Goal: Transaction & Acquisition: Purchase product/service

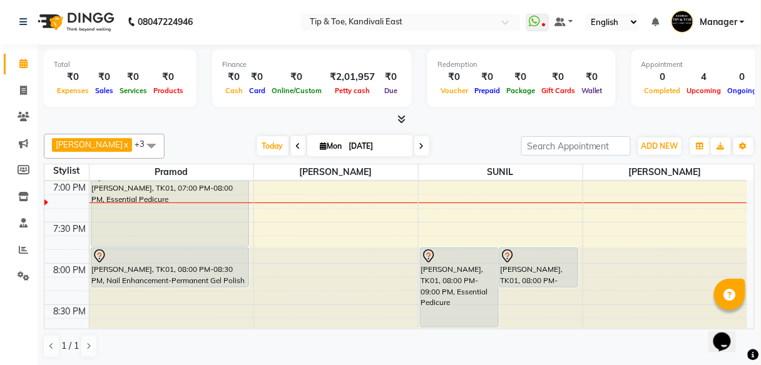
scroll to position [906, 0]
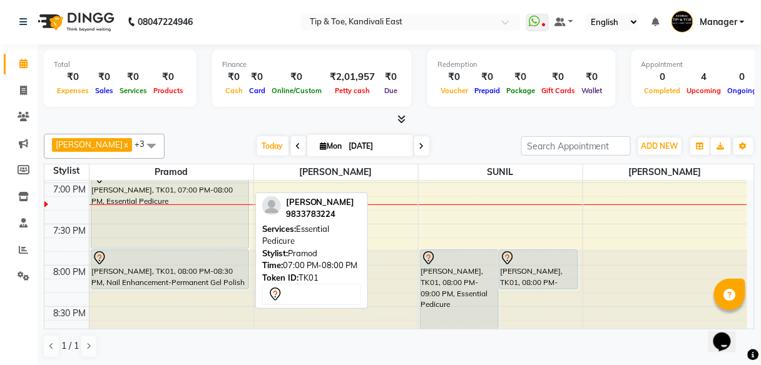
click at [188, 226] on div "[PERSON_NAME], TK01, 07:00 PM-08:00 PM, Essential Pedicure" at bounding box center [169, 208] width 157 height 79
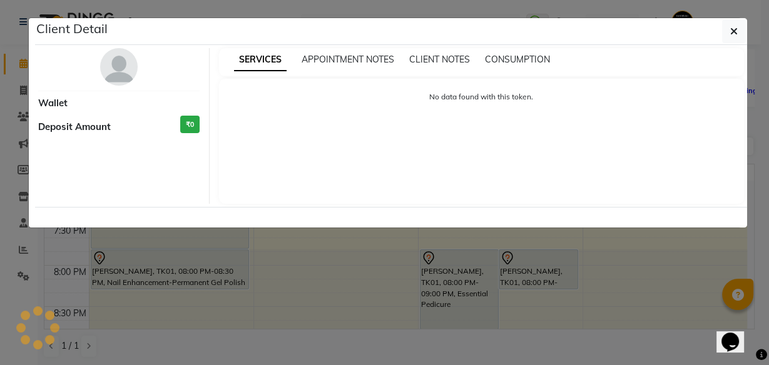
select select "7"
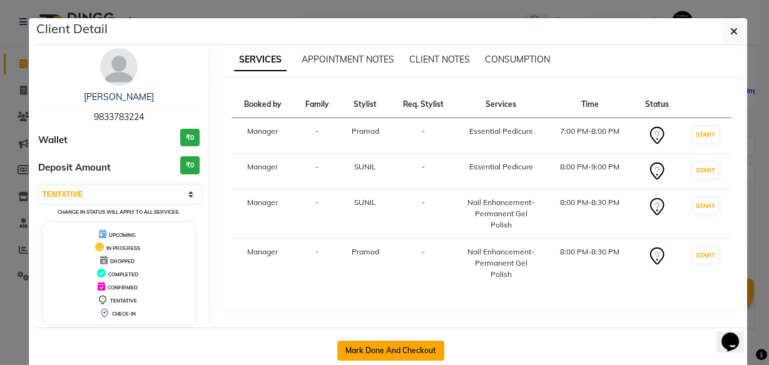
click at [387, 345] on button "Mark Done And Checkout" at bounding box center [390, 351] width 107 height 20
select select "7846"
select select "service"
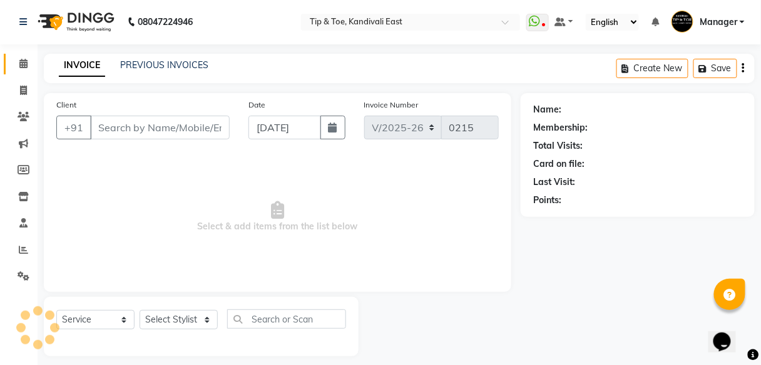
type input "9833783224"
select select "70361"
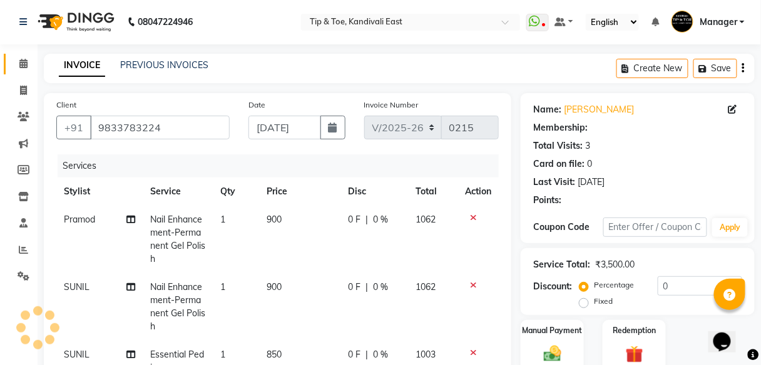
type input "20"
select select "1: Object"
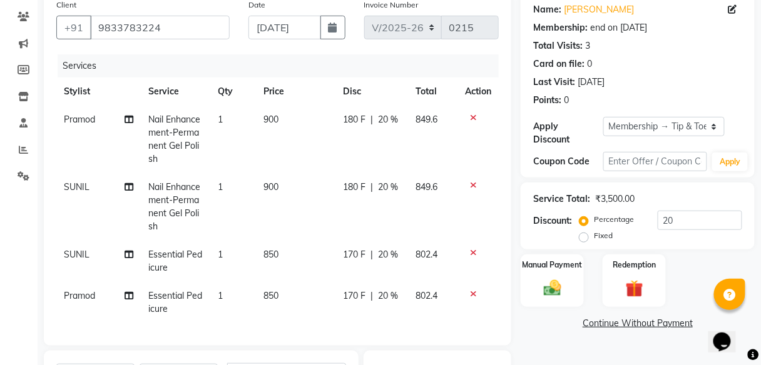
scroll to position [201, 0]
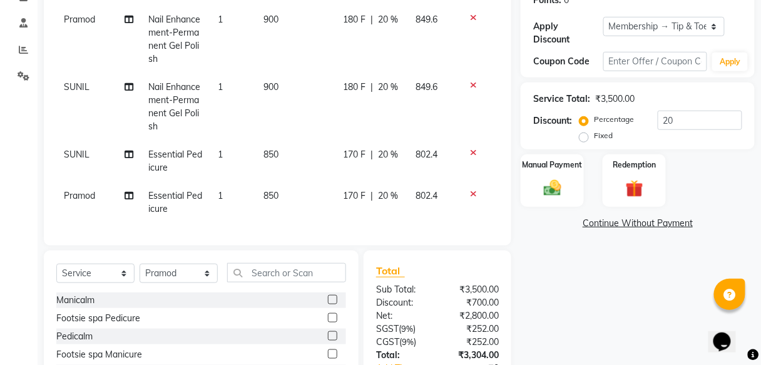
click at [470, 193] on icon at bounding box center [473, 194] width 7 height 9
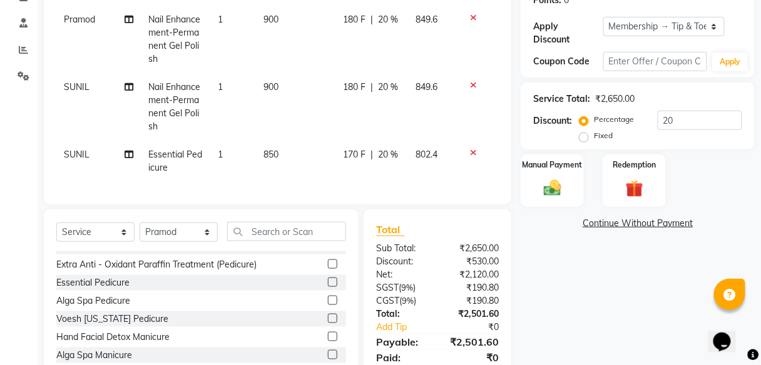
scroll to position [200, 0]
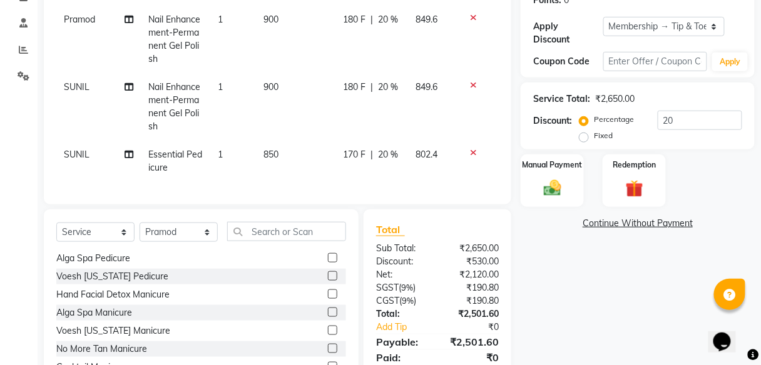
click at [328, 281] on label at bounding box center [332, 275] width 9 height 9
click at [328, 281] on input "checkbox" at bounding box center [332, 277] width 8 height 8
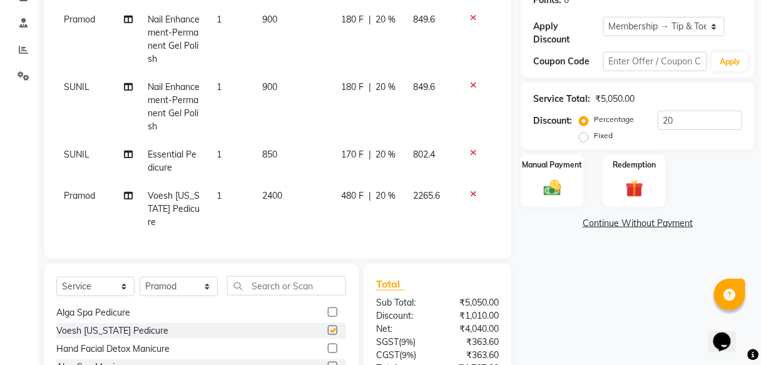
checkbox input "false"
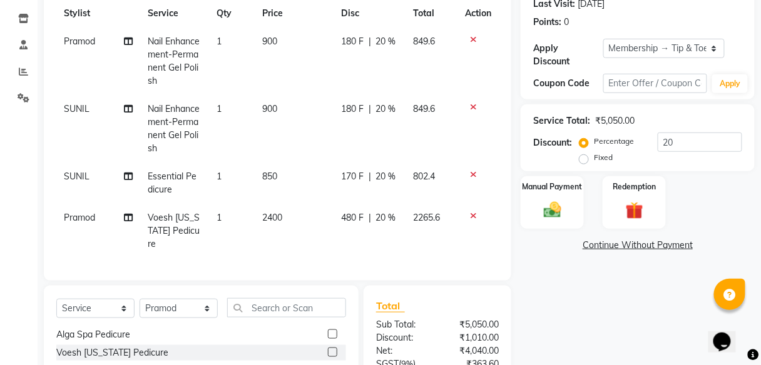
scroll to position [151, 0]
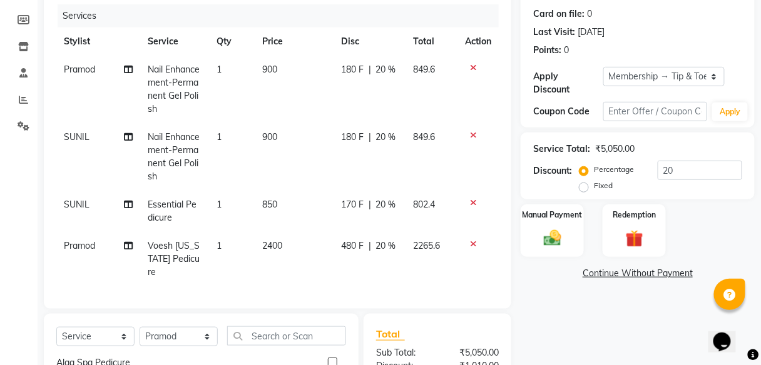
click at [474, 133] on icon at bounding box center [473, 135] width 7 height 9
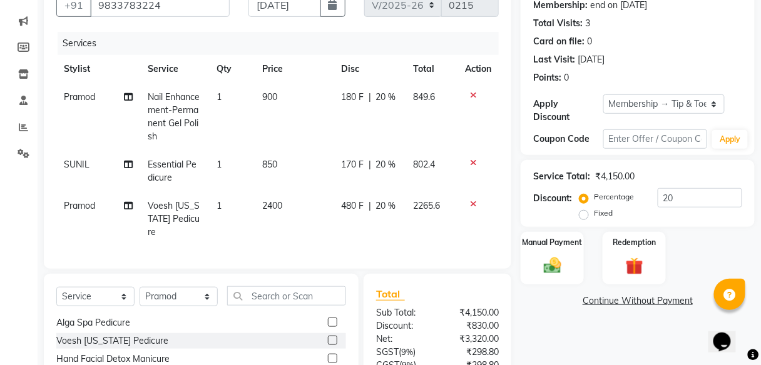
scroll to position [201, 0]
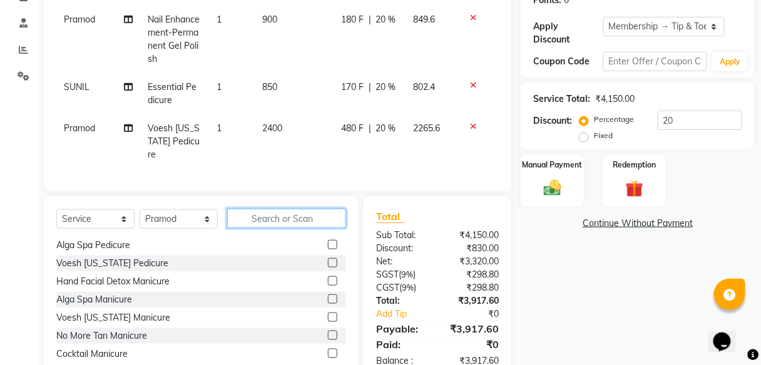
click at [268, 228] on input "text" at bounding box center [286, 218] width 119 height 19
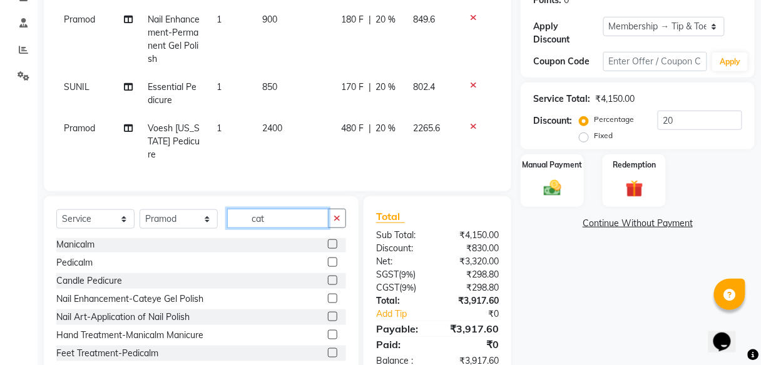
scroll to position [0, 0]
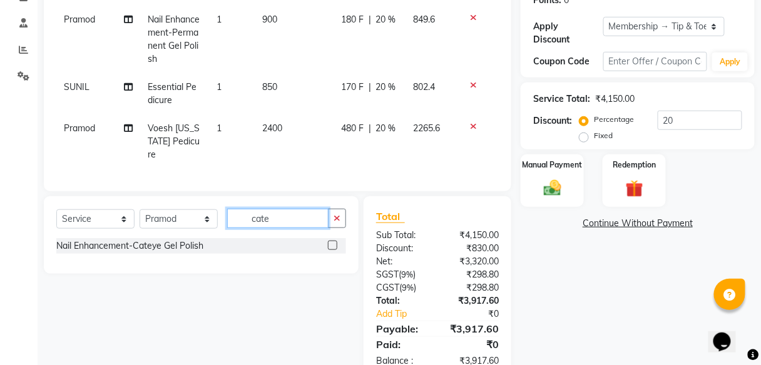
type input "cate"
click at [207, 223] on select "Select Stylist [PERSON_NAME] Manager pooja Poonam [PERSON_NAME] [PERSON_NAME] […" at bounding box center [178, 219] width 78 height 19
select select "70623"
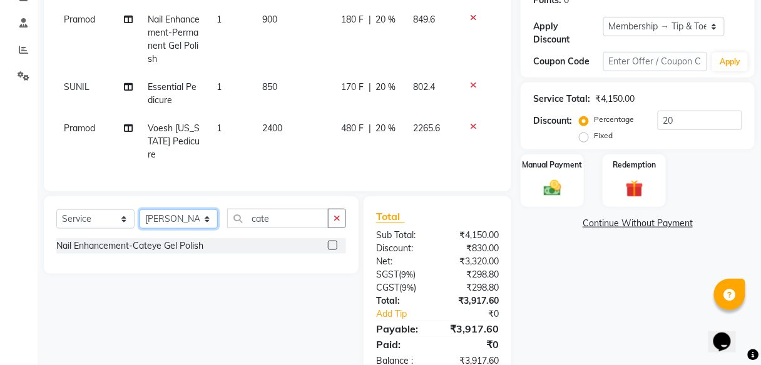
click at [139, 217] on select "Select Stylist [PERSON_NAME] Manager pooja Poonam [PERSON_NAME] [PERSON_NAME] […" at bounding box center [178, 219] width 78 height 19
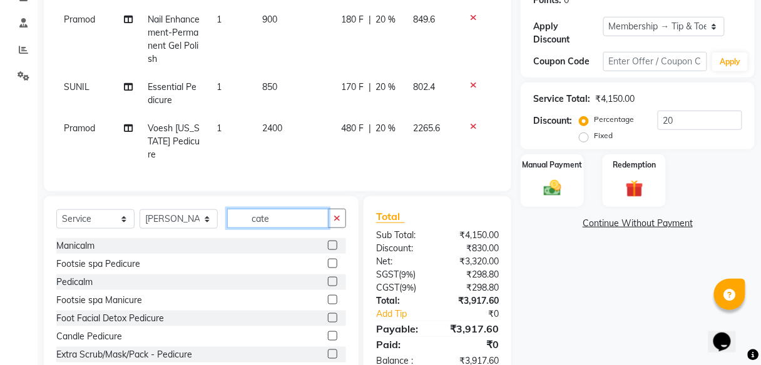
click at [279, 225] on input "cate" at bounding box center [277, 218] width 101 height 19
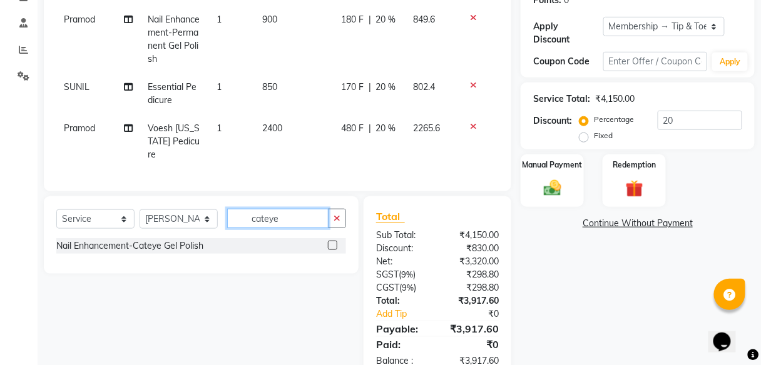
type input "cateye"
click at [333, 250] on label at bounding box center [332, 245] width 9 height 9
click at [333, 250] on input "checkbox" at bounding box center [332, 246] width 8 height 8
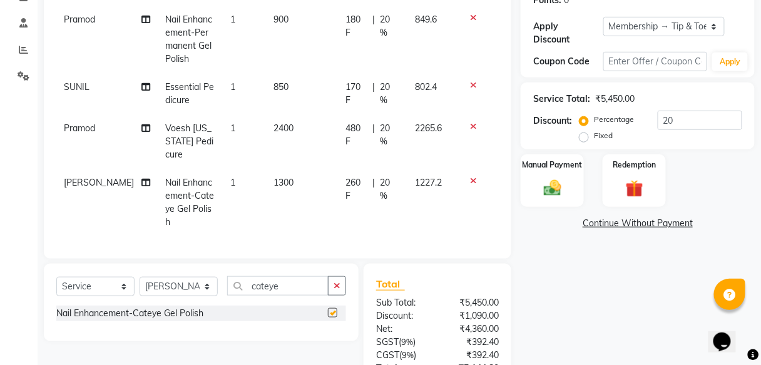
checkbox input "false"
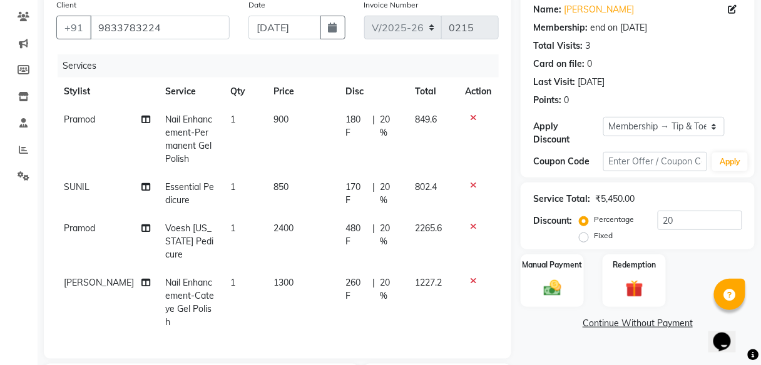
scroll to position [201, 0]
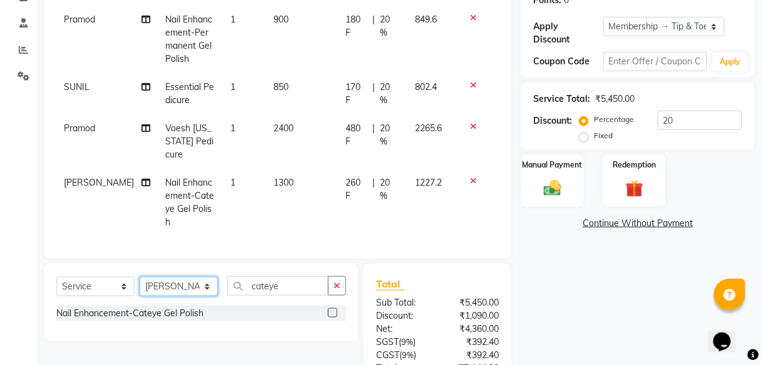
click at [205, 282] on select "Select Stylist [PERSON_NAME] Manager pooja Poonam [PERSON_NAME] [PERSON_NAME] […" at bounding box center [178, 286] width 78 height 19
select select "70282"
click at [139, 277] on select "Select Stylist [PERSON_NAME] Manager pooja Poonam [PERSON_NAME] [PERSON_NAME] […" at bounding box center [178, 286] width 78 height 19
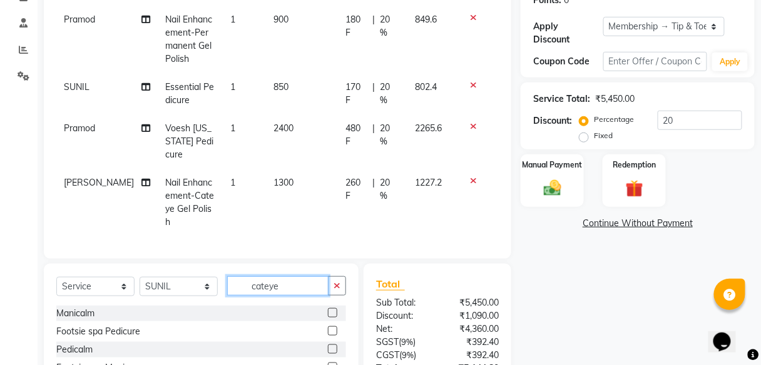
click at [303, 283] on input "cateye" at bounding box center [277, 285] width 101 height 19
type input "c"
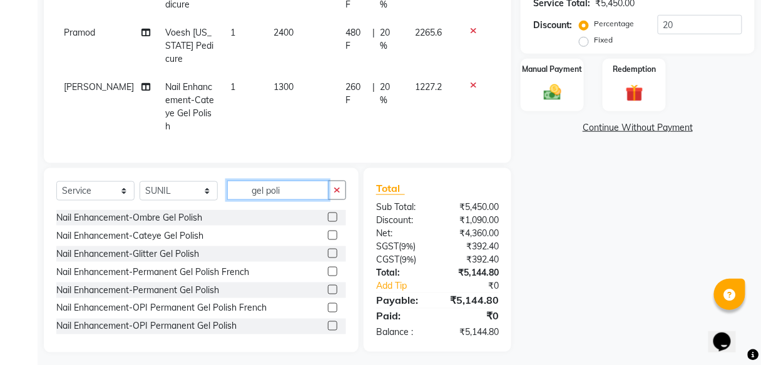
type input "gel poli"
click at [328, 322] on label at bounding box center [332, 326] width 9 height 9
click at [328, 323] on input "checkbox" at bounding box center [332, 327] width 8 height 8
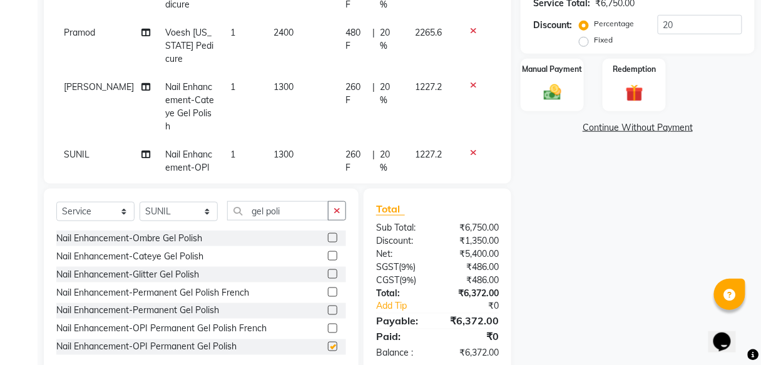
checkbox input "false"
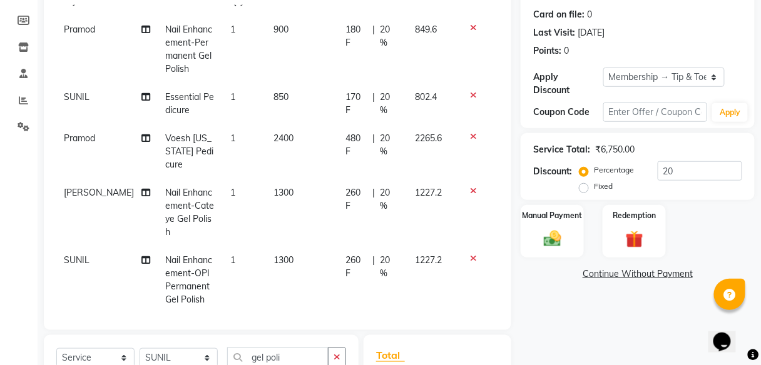
scroll to position [300, 0]
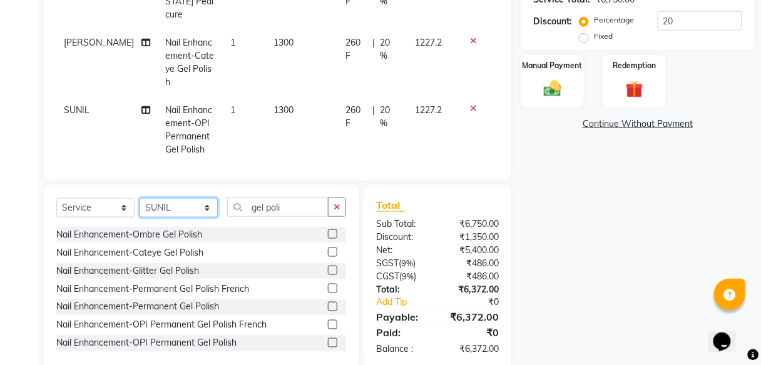
click at [205, 209] on select "Select Stylist [PERSON_NAME] Manager pooja Poonam [PERSON_NAME] [PERSON_NAME] […" at bounding box center [178, 207] width 78 height 19
select select "70623"
click at [139, 198] on select "Select Stylist [PERSON_NAME] Manager pooja Poonam [PERSON_NAME] [PERSON_NAME] […" at bounding box center [178, 207] width 78 height 19
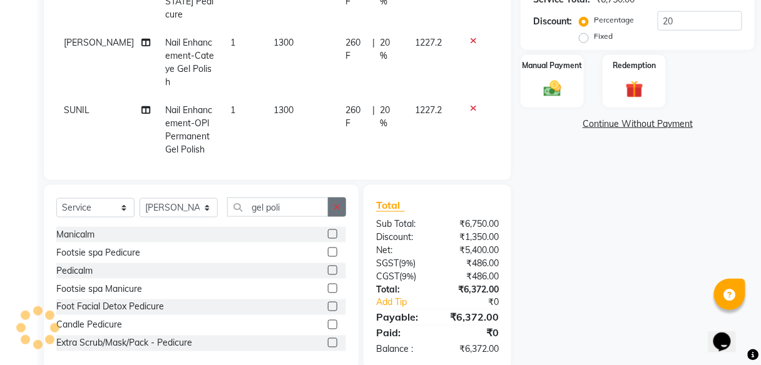
click at [332, 207] on button "button" at bounding box center [337, 207] width 18 height 19
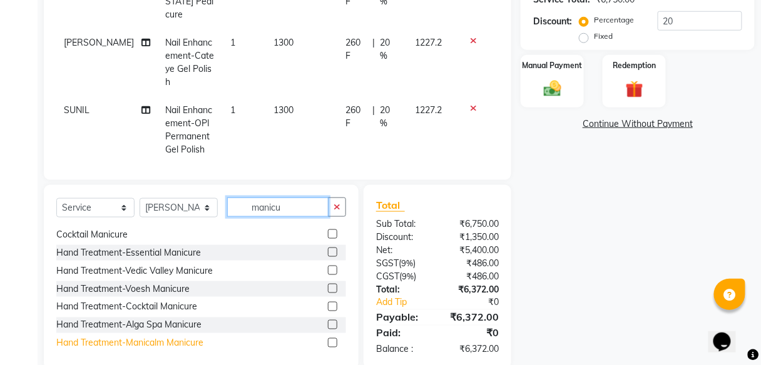
scroll to position [100, 0]
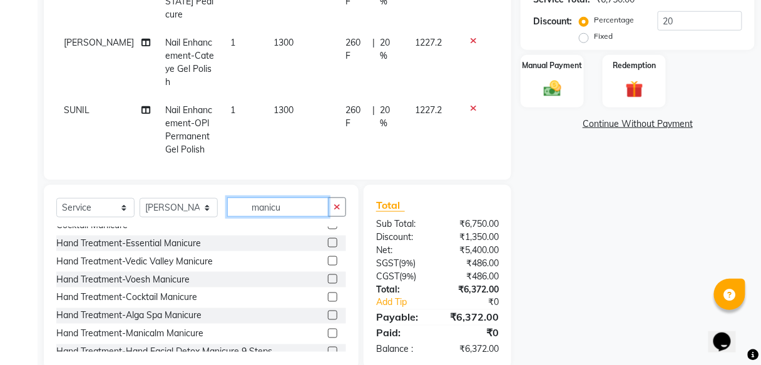
type input "manicu"
click at [328, 245] on label at bounding box center [332, 242] width 9 height 9
click at [328, 245] on input "checkbox" at bounding box center [332, 244] width 8 height 8
checkbox input "false"
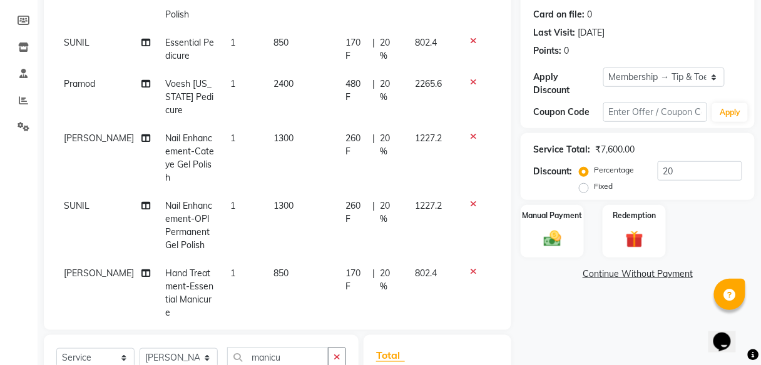
scroll to position [95, 0]
click at [470, 133] on icon at bounding box center [473, 136] width 7 height 9
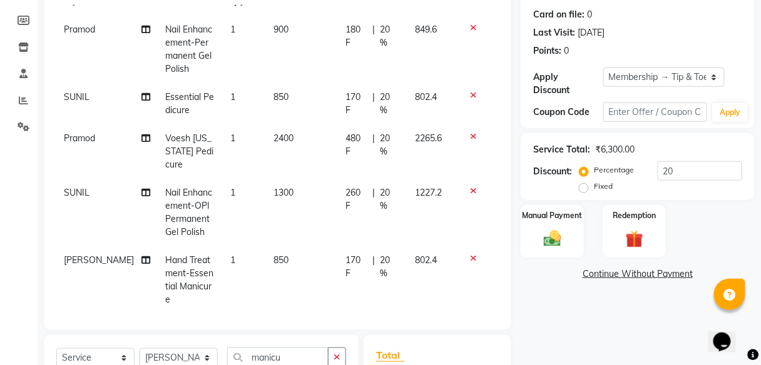
scroll to position [250, 0]
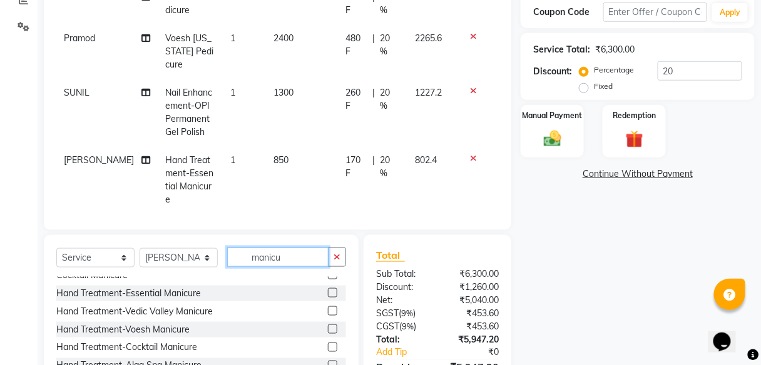
click at [288, 256] on input "manicu" at bounding box center [277, 257] width 101 height 19
drag, startPoint x: 288, startPoint y: 256, endPoint x: 233, endPoint y: 252, distance: 55.2
click at [233, 252] on input "manicu" at bounding box center [277, 257] width 101 height 19
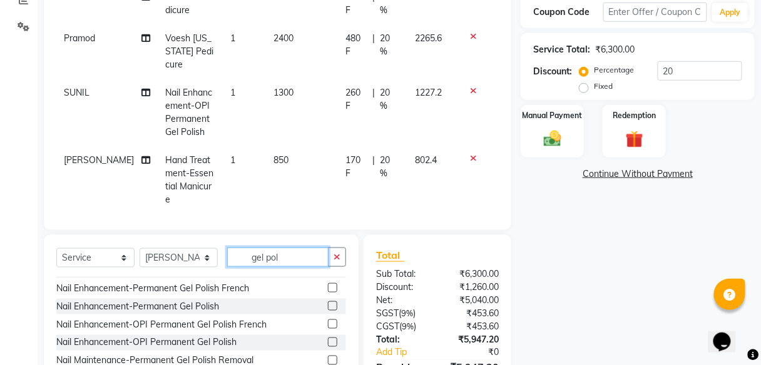
scroll to position [50, 0]
type input "gel pol"
click at [328, 307] on label at bounding box center [332, 306] width 9 height 9
click at [328, 307] on input "checkbox" at bounding box center [332, 307] width 8 height 8
checkbox input "false"
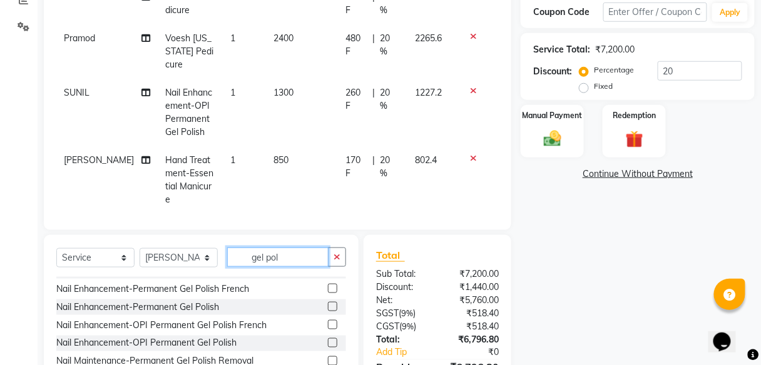
drag, startPoint x: 301, startPoint y: 260, endPoint x: 231, endPoint y: 263, distance: 70.1
click at [231, 263] on input "gel pol" at bounding box center [277, 257] width 101 height 19
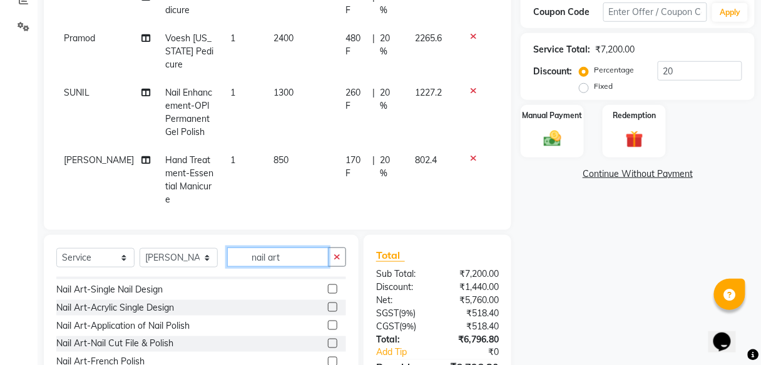
scroll to position [0, 0]
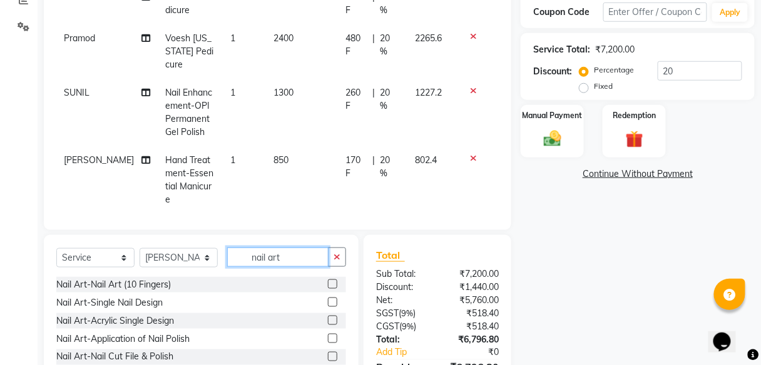
type input "nail art"
click at [328, 302] on label at bounding box center [332, 302] width 9 height 9
click at [328, 302] on input "checkbox" at bounding box center [332, 303] width 8 height 8
checkbox input "false"
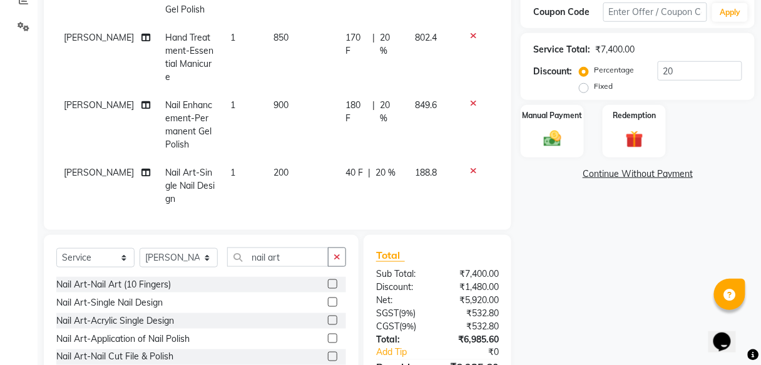
scroll to position [300, 0]
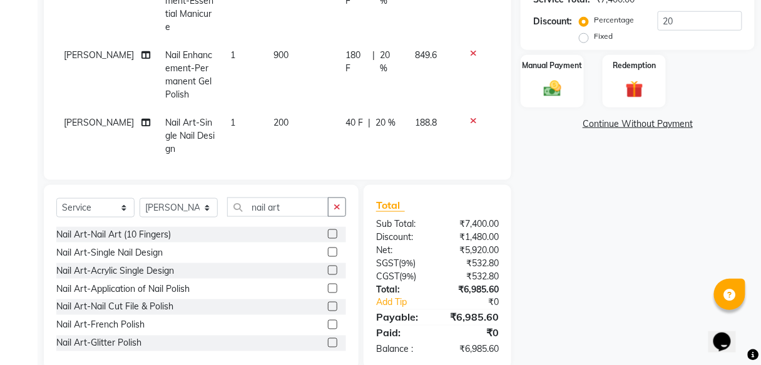
click at [385, 116] on div "40 F | 20 %" at bounding box center [372, 122] width 54 height 13
select select "70623"
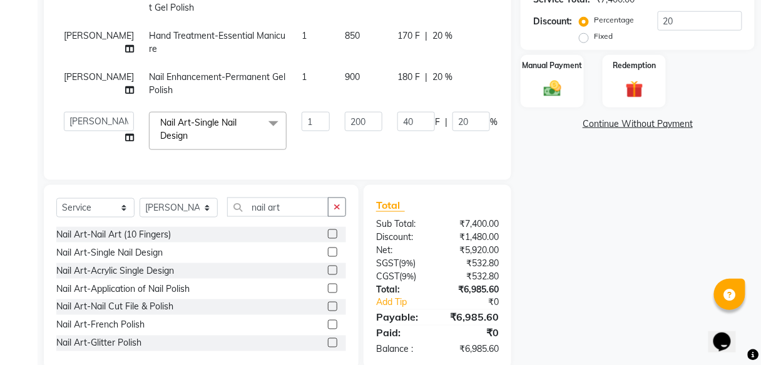
scroll to position [56, 0]
click at [397, 112] on input "40" at bounding box center [416, 121] width 38 height 19
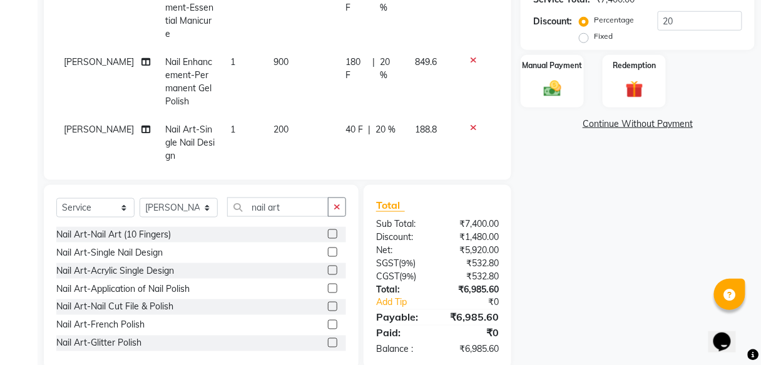
scroll to position [163, 0]
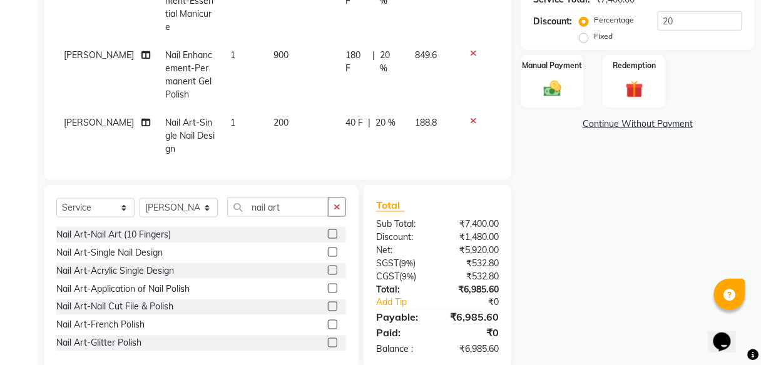
click at [377, 116] on span "20 %" at bounding box center [385, 122] width 20 height 13
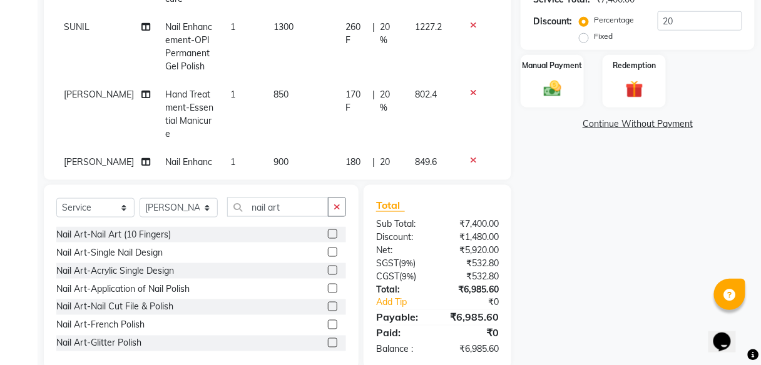
select select "70623"
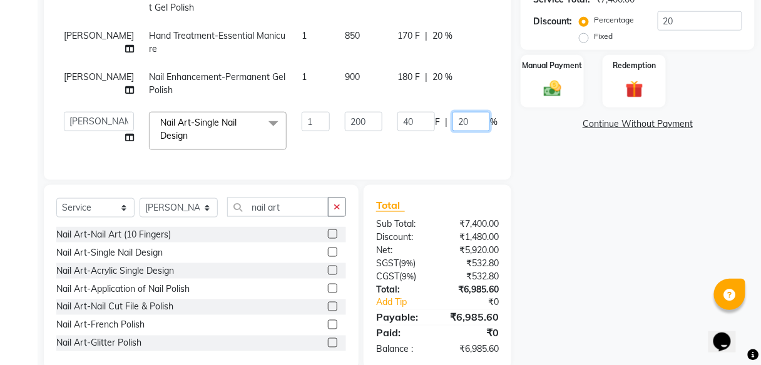
click at [452, 114] on input "20" at bounding box center [471, 121] width 38 height 19
type input "2"
type input "0"
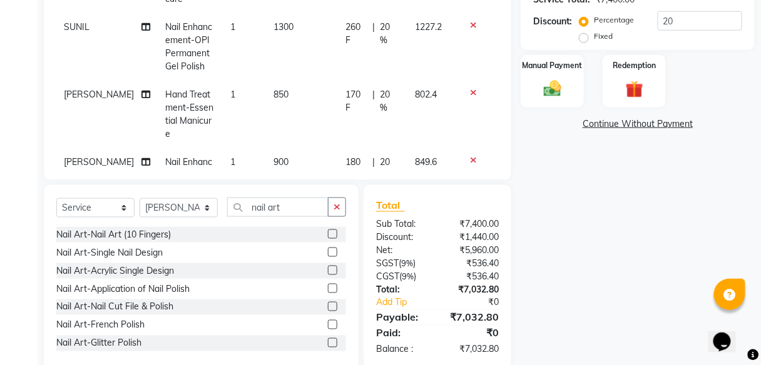
click at [439, 140] on tbody "Pramod Nail Enhancement-Permanent Gel Polish 1 900 180 F | 20 % 849.6 SUNIL Ess…" at bounding box center [277, 60] width 442 height 420
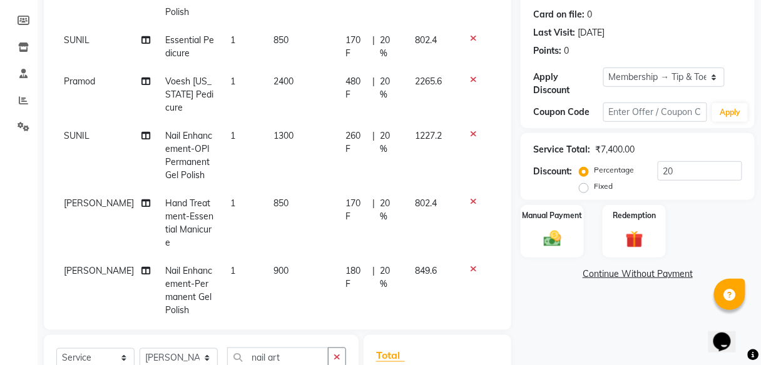
scroll to position [100, 0]
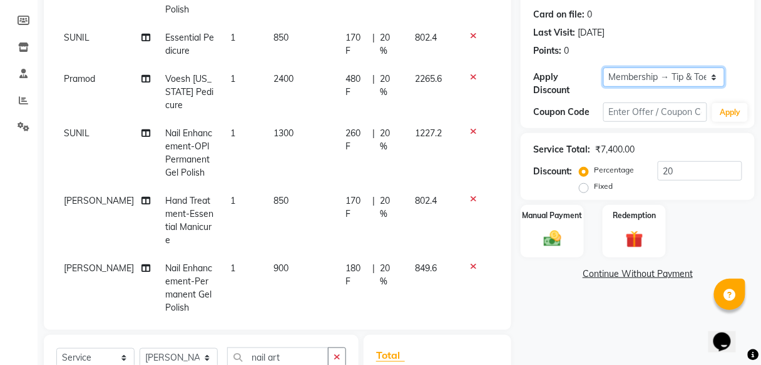
click at [716, 79] on select "Select Membership → Tip & Toe 2000 Membership" at bounding box center [664, 77] width 122 height 19
click at [603, 68] on select "Select Membership → Tip & Toe 2000 Membership" at bounding box center [664, 77] width 122 height 19
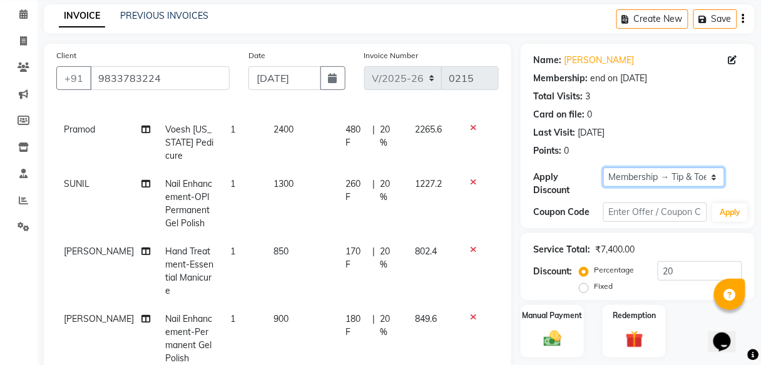
scroll to position [150, 0]
click at [470, 180] on icon at bounding box center [473, 181] width 7 height 9
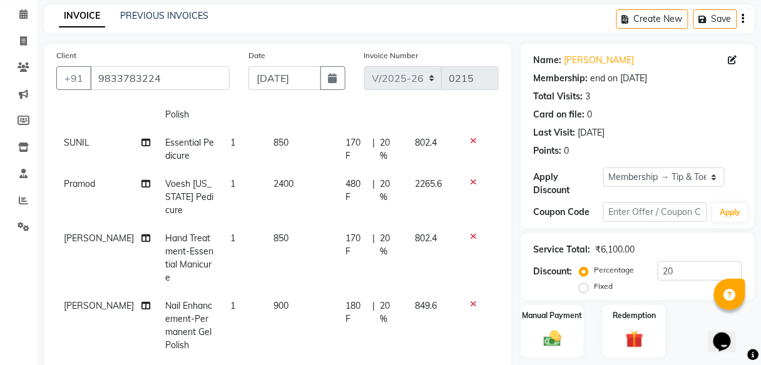
scroll to position [300, 0]
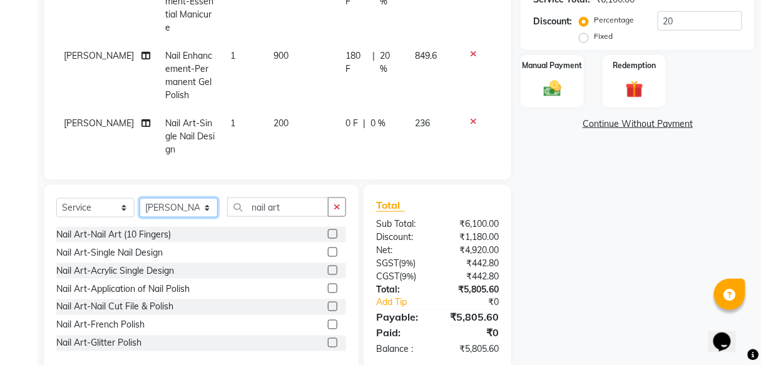
click at [207, 209] on select "Select Stylist [PERSON_NAME] Manager pooja Poonam [PERSON_NAME] [PERSON_NAME] […" at bounding box center [178, 207] width 78 height 19
select select "70282"
click at [139, 198] on select "Select Stylist [PERSON_NAME] Manager pooja Poonam [PERSON_NAME] [PERSON_NAME] […" at bounding box center [178, 207] width 78 height 19
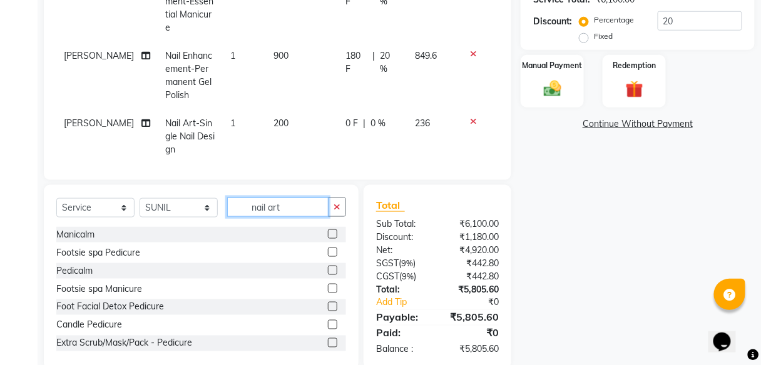
click at [285, 209] on input "nail art" at bounding box center [277, 207] width 101 height 19
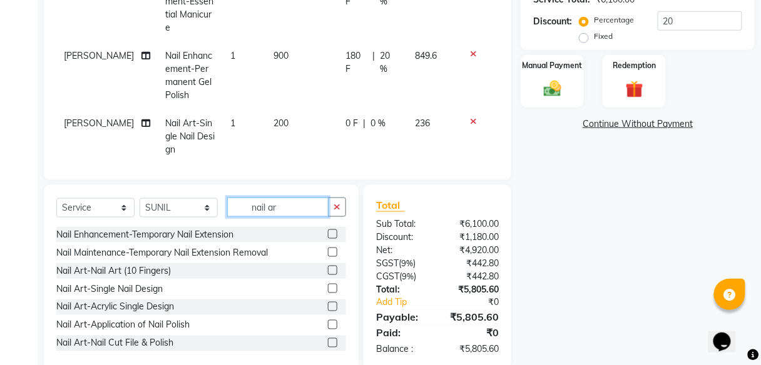
type input "nail art"
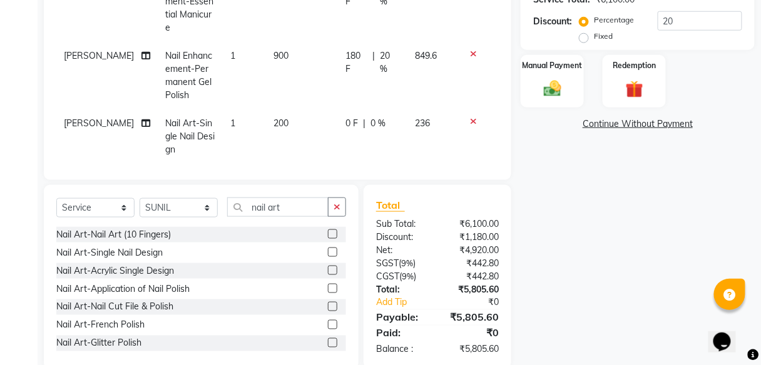
click at [328, 251] on label at bounding box center [332, 252] width 9 height 9
click at [328, 251] on input "checkbox" at bounding box center [332, 253] width 8 height 8
checkbox input "false"
click at [223, 111] on td "1" at bounding box center [244, 136] width 43 height 54
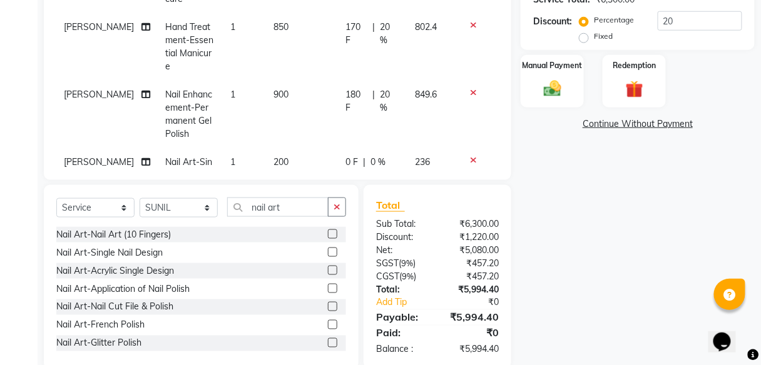
select select "70623"
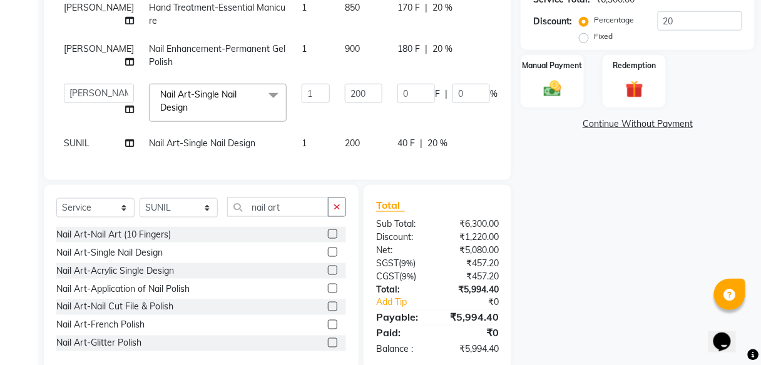
click at [294, 129] on td "1" at bounding box center [315, 143] width 43 height 28
select select "70282"
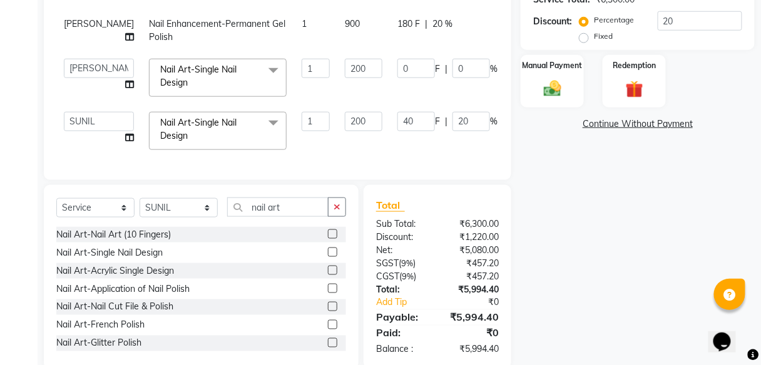
scroll to position [68, 0]
click at [301, 115] on input "1" at bounding box center [315, 121] width 28 height 19
type input "2"
click at [294, 140] on td "2" at bounding box center [315, 130] width 43 height 53
select select "70282"
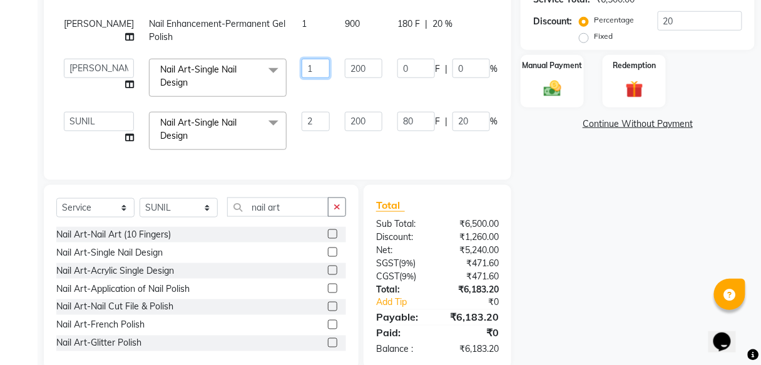
click at [301, 59] on input "1" at bounding box center [315, 68] width 28 height 19
type input "2"
click at [288, 151] on div "Services Stylist Service Qty Price Disc Total Action Pramod Nail Enhancement-Pe…" at bounding box center [277, 11] width 442 height 313
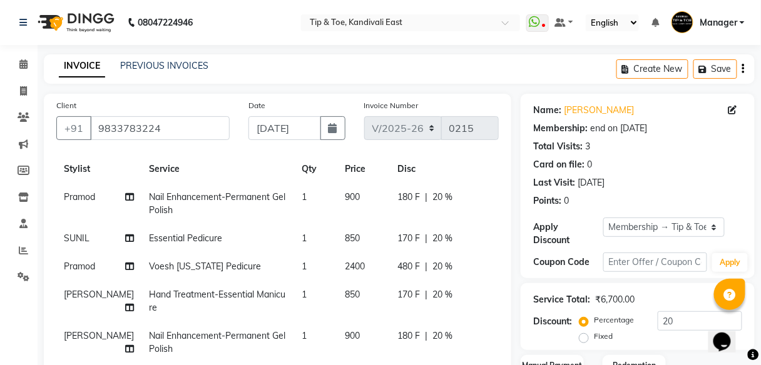
scroll to position [50, 0]
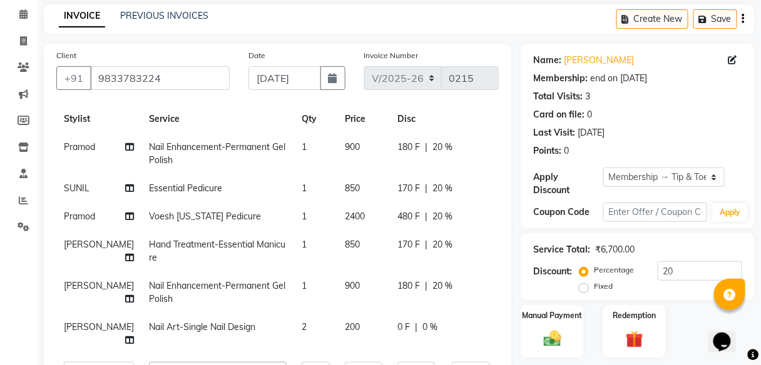
click at [337, 203] on td "2400" at bounding box center [363, 217] width 53 height 28
select select "70361"
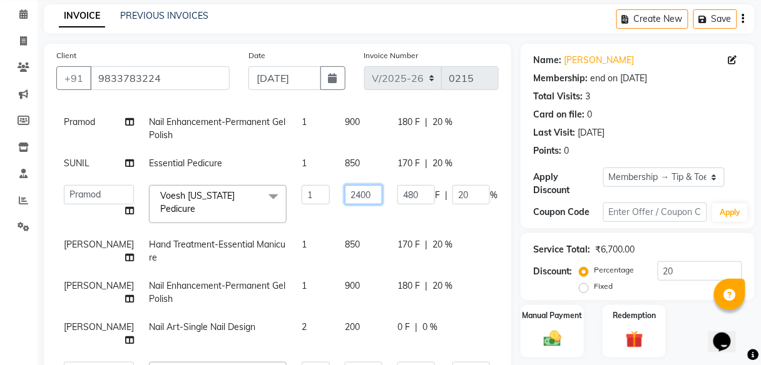
click at [345, 199] on input "2400" at bounding box center [364, 194] width 38 height 19
click at [345, 196] on input "1400" at bounding box center [364, 194] width 38 height 19
type input "1440"
click at [351, 223] on td "1440" at bounding box center [363, 204] width 53 height 53
select select "70361"
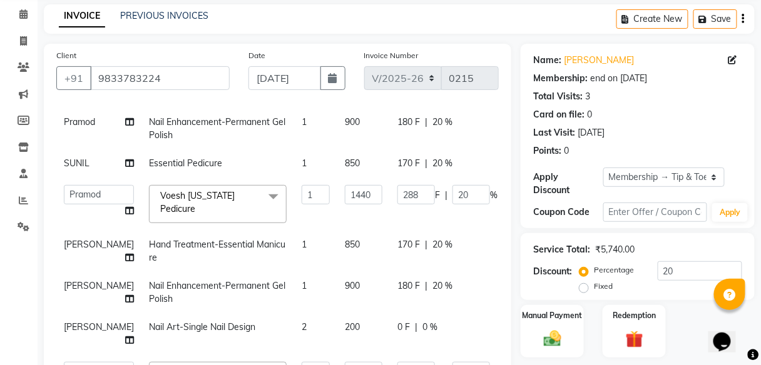
scroll to position [68, 0]
click at [294, 337] on td "2" at bounding box center [315, 333] width 43 height 41
select select "70623"
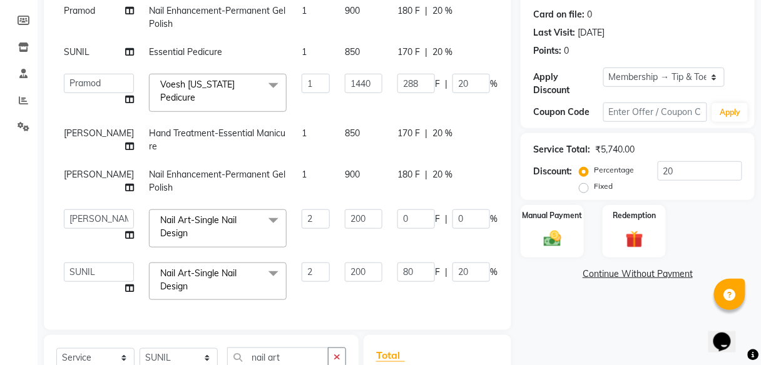
scroll to position [250, 0]
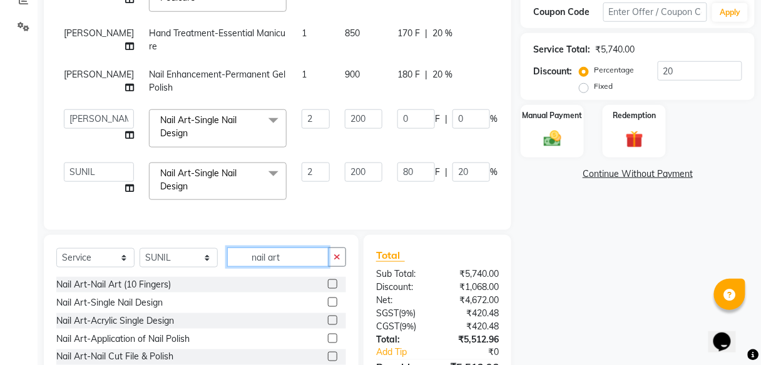
click at [301, 261] on input "nail art" at bounding box center [277, 257] width 101 height 19
type input "n"
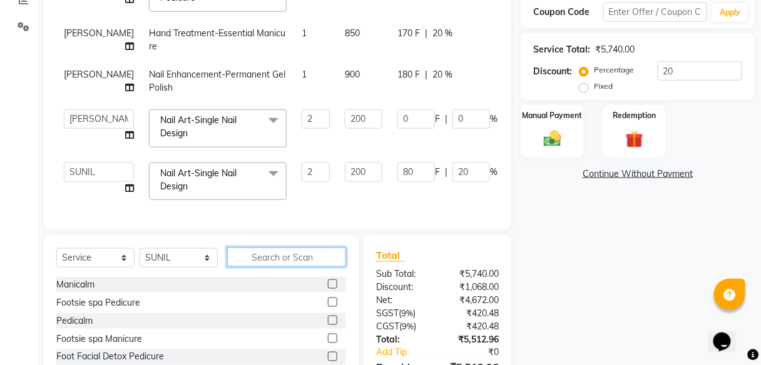
click at [299, 261] on input "text" at bounding box center [286, 257] width 119 height 19
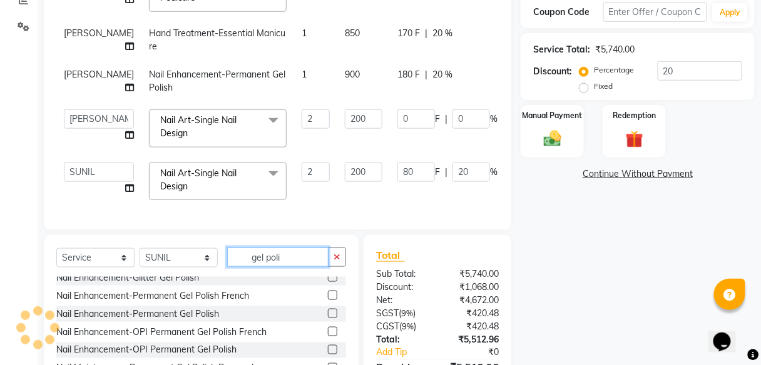
scroll to position [50, 0]
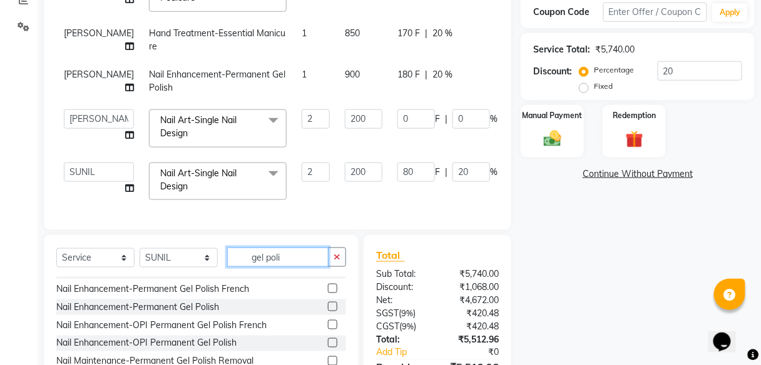
type input "gel poli"
click at [328, 306] on label at bounding box center [332, 306] width 9 height 9
click at [328, 306] on input "checkbox" at bounding box center [332, 307] width 8 height 8
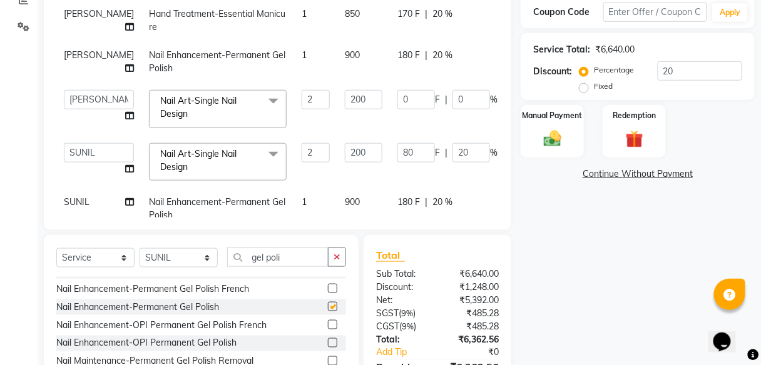
checkbox input "false"
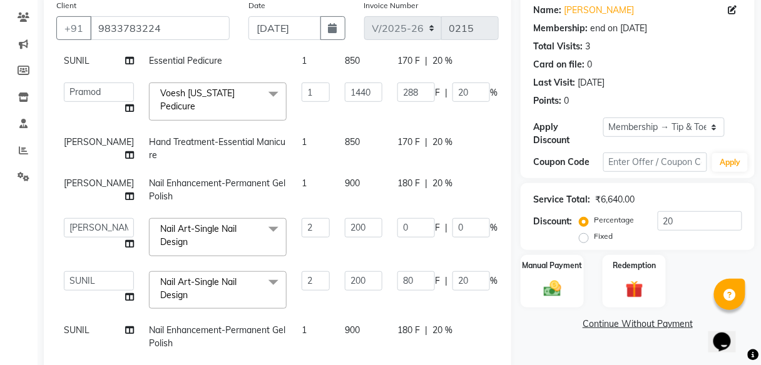
scroll to position [200, 0]
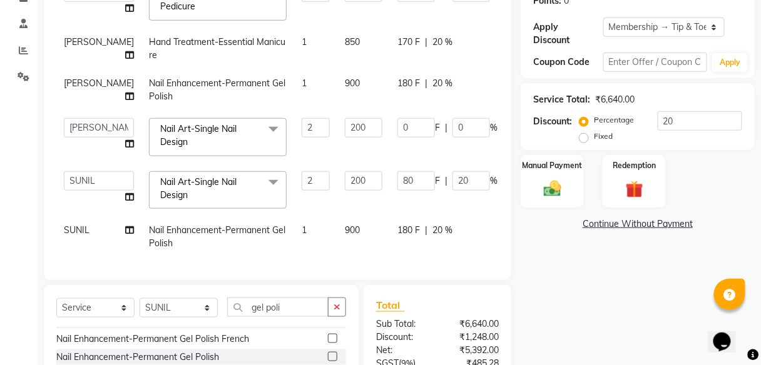
click at [555, 283] on div "Name: [PERSON_NAME] Membership: end on [DATE] Total Visits: 3 Card on file: 0 L…" at bounding box center [641, 182] width 243 height 576
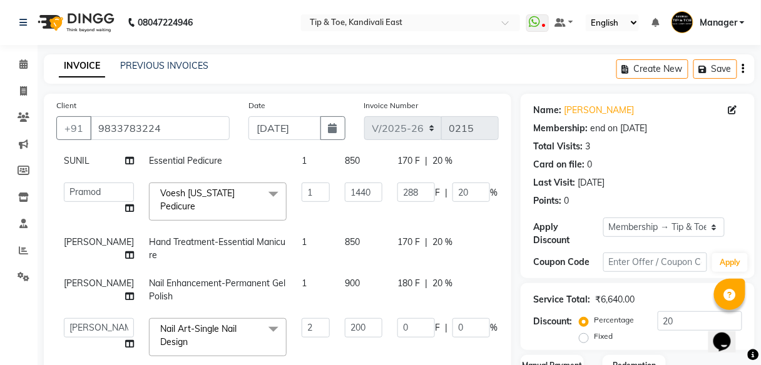
scroll to position [150, 0]
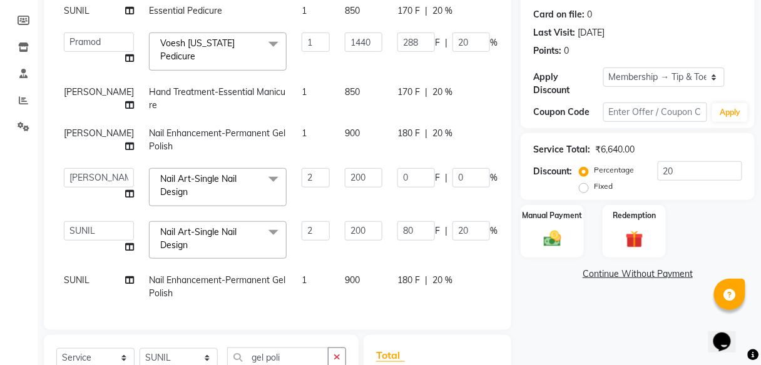
click at [534, 303] on div "Name: [PERSON_NAME] Membership: end on [DATE] Total Visits: 3 Card on file: 0 L…" at bounding box center [641, 232] width 243 height 576
click at [452, 221] on input "20" at bounding box center [471, 230] width 38 height 19
type input "2"
type input "0"
click at [447, 274] on div "180 F | 20 %" at bounding box center [447, 280] width 100 height 13
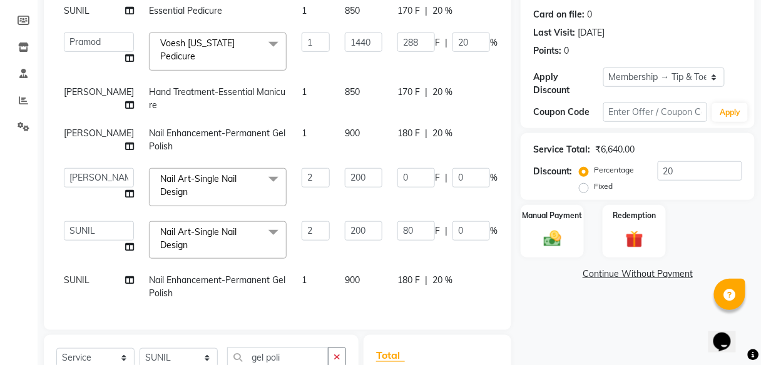
select select "70282"
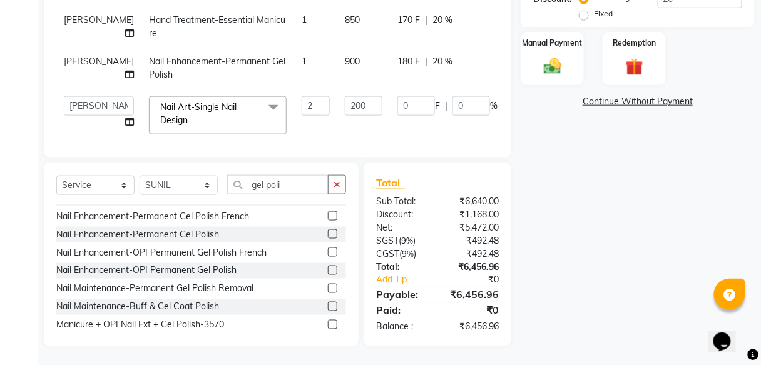
scroll to position [123, 0]
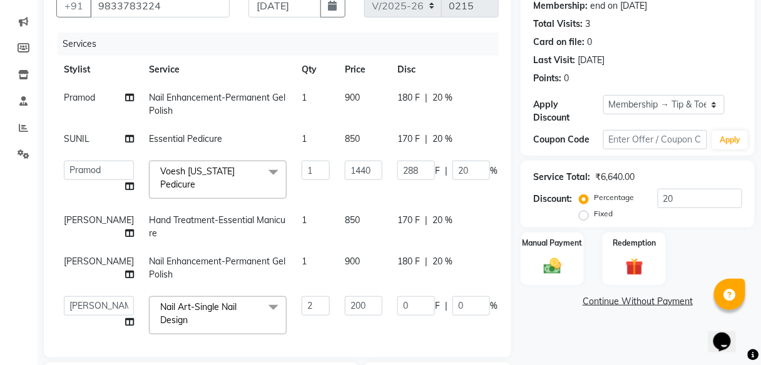
click at [48, 210] on div "Client [PHONE_NUMBER] Date [DATE] Invoice Number V/2025 V/[PHONE_NUMBER] Servic…" at bounding box center [277, 164] width 467 height 387
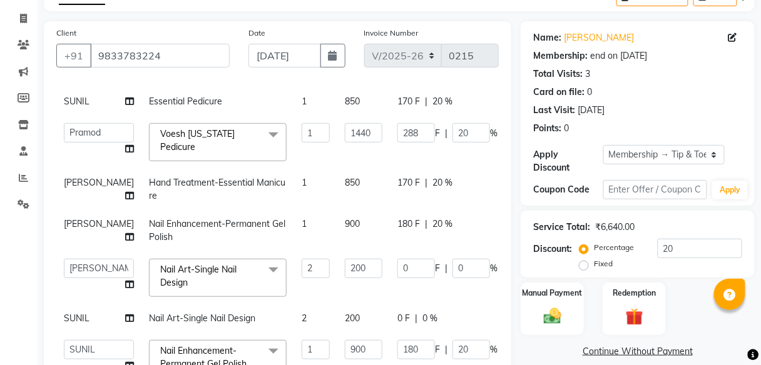
scroll to position [173, 0]
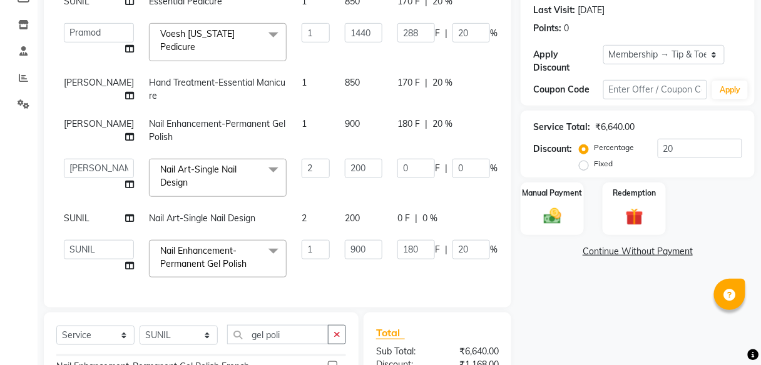
click at [390, 261] on td "180 F | 20 %" at bounding box center [447, 259] width 115 height 53
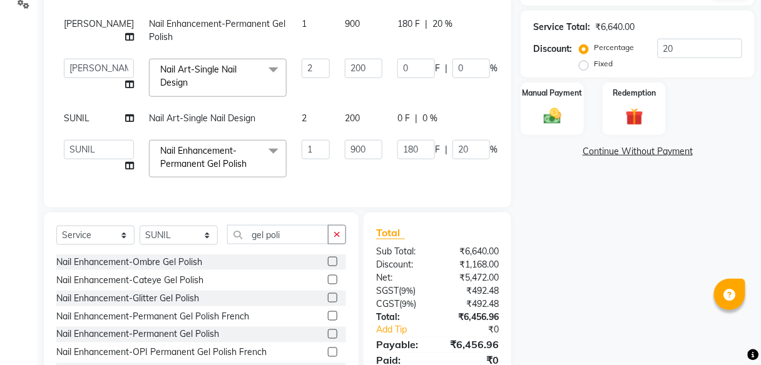
scroll to position [223, 0]
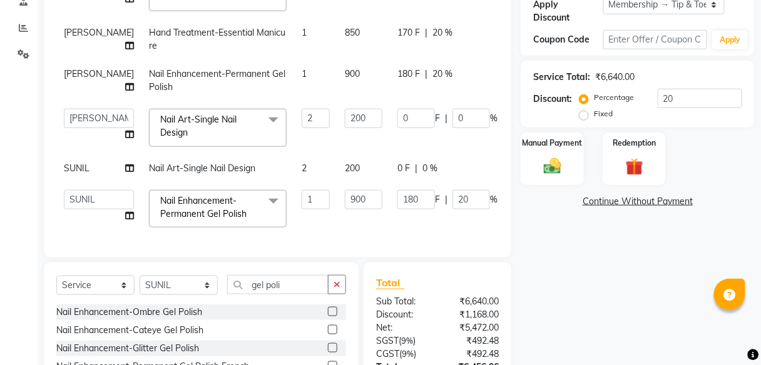
click at [337, 154] on td "200" at bounding box center [363, 168] width 53 height 28
select select "70282"
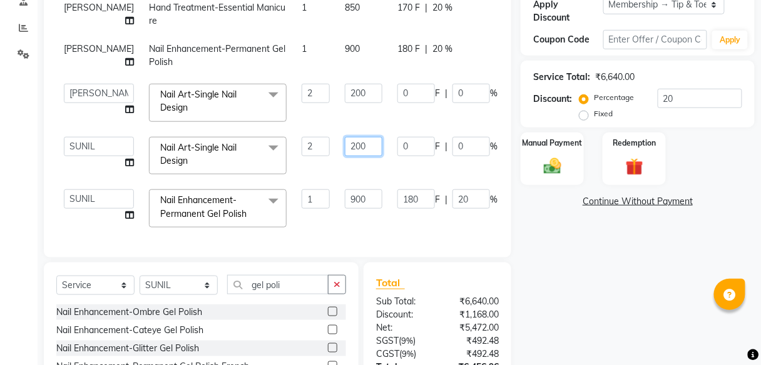
click at [345, 146] on input "200" at bounding box center [364, 146] width 38 height 19
click at [345, 148] on input "200" at bounding box center [364, 146] width 38 height 19
type input "500"
click at [337, 168] on td "500" at bounding box center [363, 155] width 53 height 53
select select "70282"
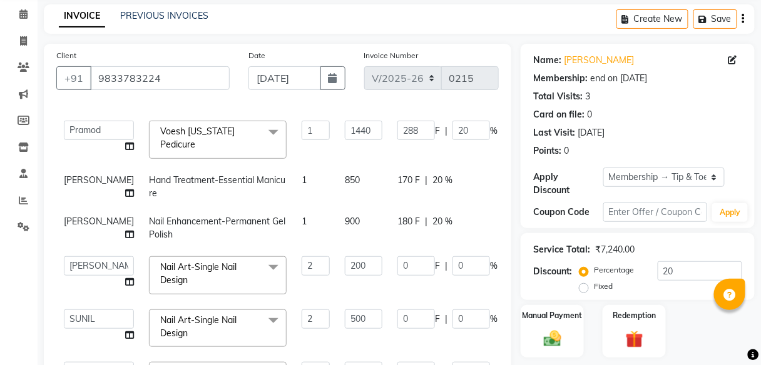
scroll to position [100, 0]
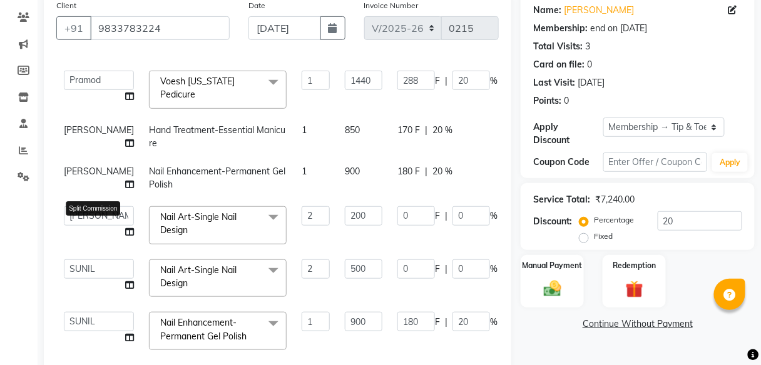
click at [125, 228] on icon at bounding box center [129, 232] width 9 height 9
select select "70623"
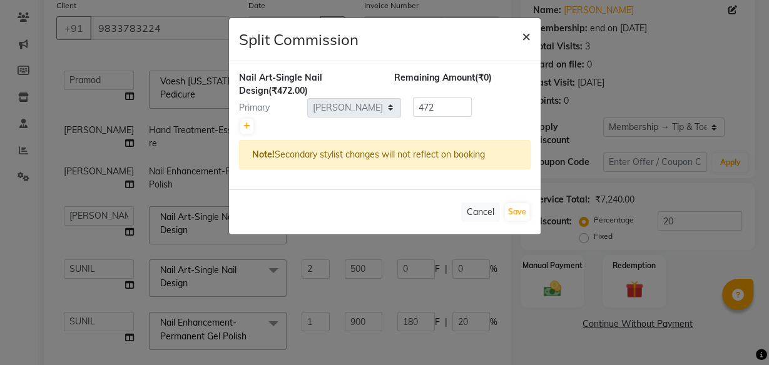
click at [527, 36] on span "×" at bounding box center [526, 35] width 9 height 19
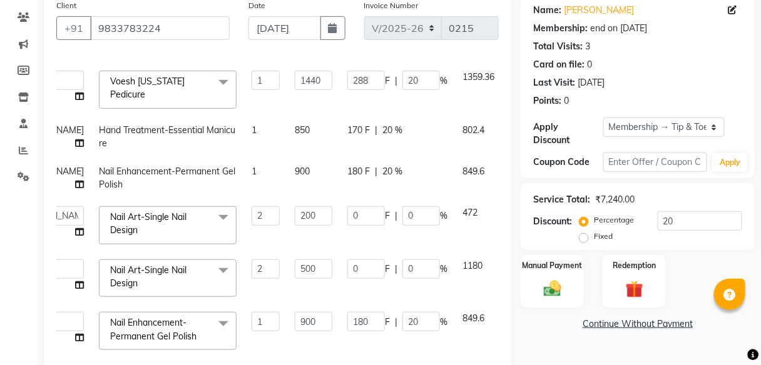
scroll to position [131, 54]
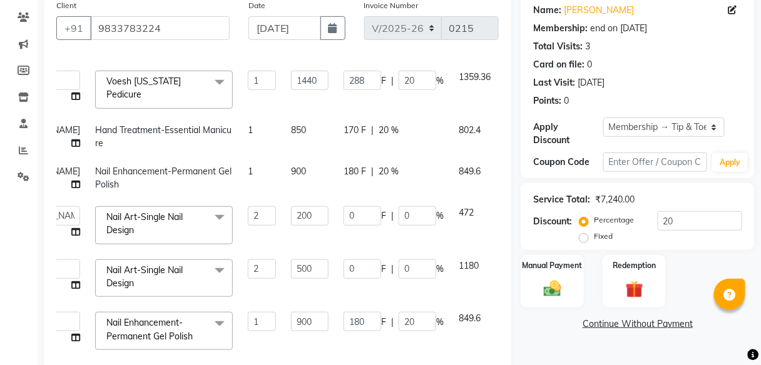
click at [510, 206] on icon at bounding box center [513, 210] width 7 height 9
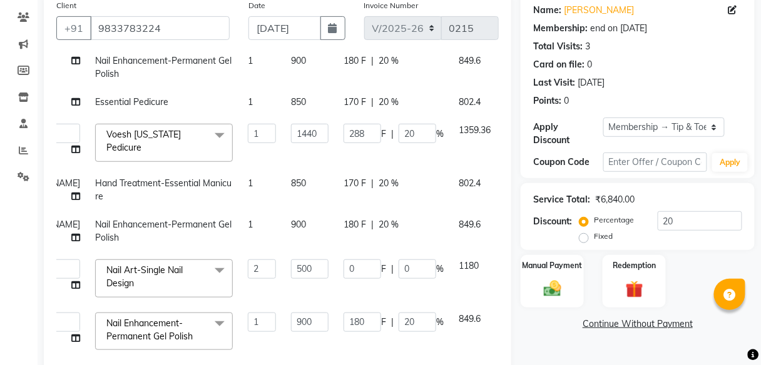
scroll to position [300, 0]
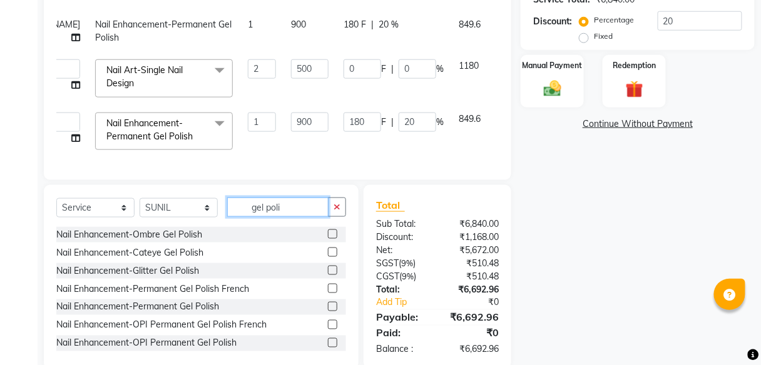
drag, startPoint x: 288, startPoint y: 211, endPoint x: 200, endPoint y: 213, distance: 88.2
click at [200, 213] on div "Select Service Product Membership Package Voucher Prepaid Gift Card Select Styl…" at bounding box center [201, 212] width 290 height 29
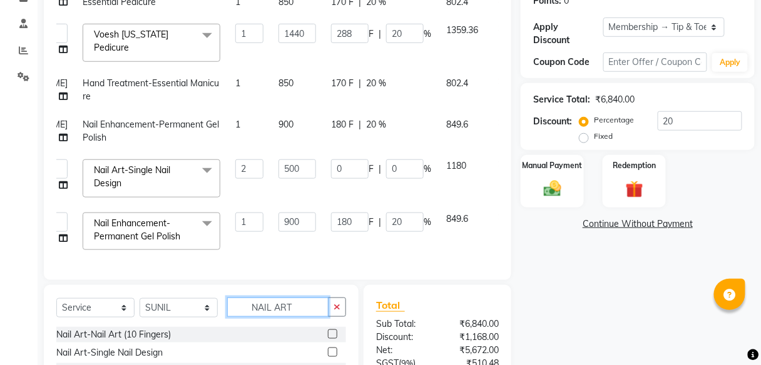
scroll to position [323, 0]
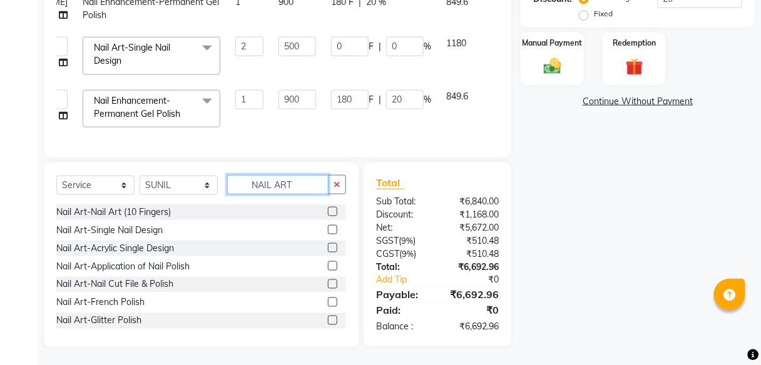
type input "NAIL ART"
click at [328, 231] on label at bounding box center [332, 229] width 9 height 9
click at [328, 231] on input "checkbox" at bounding box center [332, 230] width 8 height 8
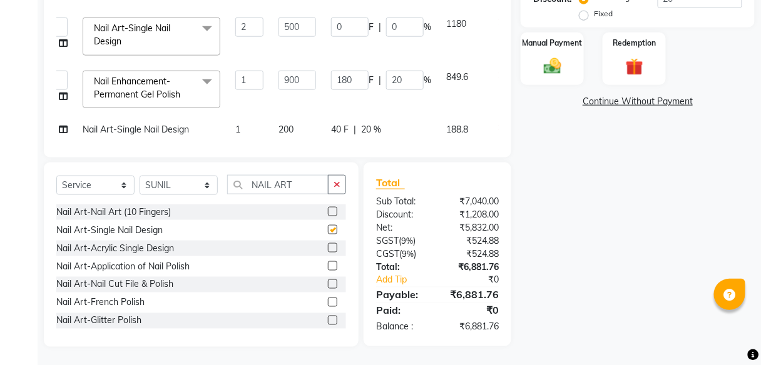
checkbox input "false"
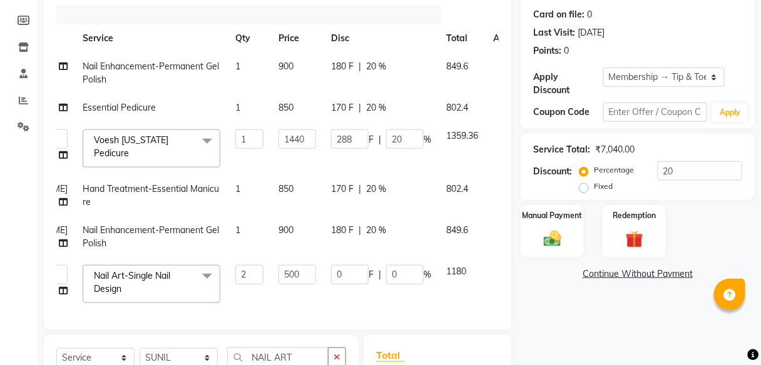
scroll to position [0, 66]
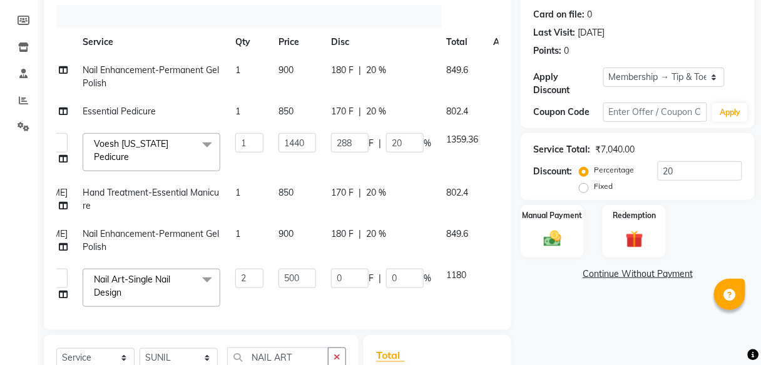
click at [498, 105] on icon at bounding box center [501, 109] width 7 height 9
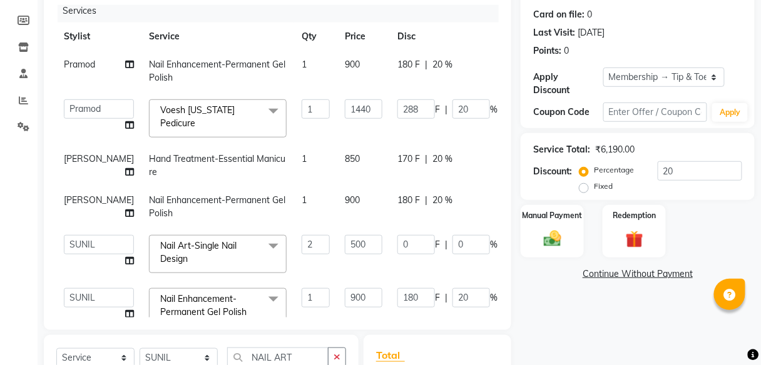
scroll to position [0, 0]
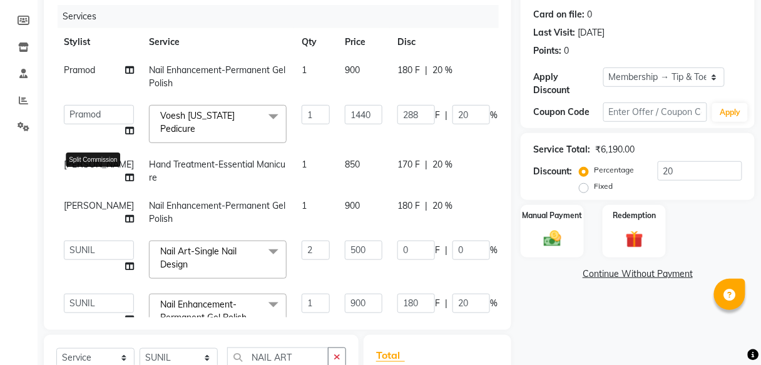
click at [125, 178] on icon at bounding box center [129, 177] width 9 height 9
select select "70623"
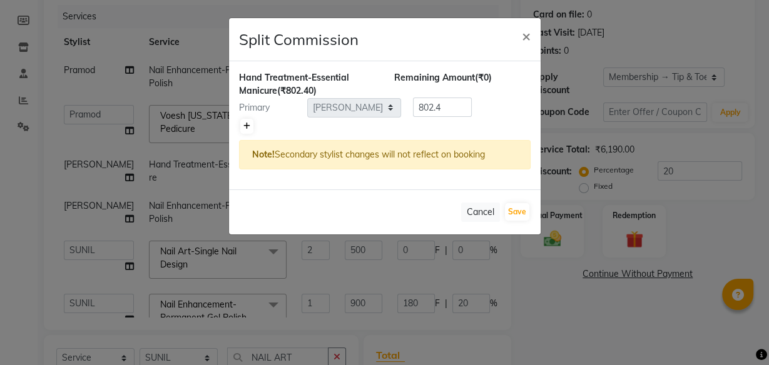
click at [249, 126] on icon at bounding box center [246, 127] width 7 height 8
type input "401.2"
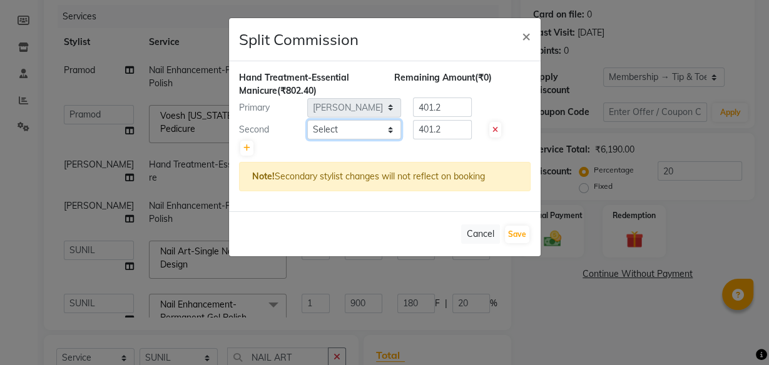
click at [391, 133] on select "Select [PERSON_NAME] Manager [PERSON_NAME] [PERSON_NAME] [PERSON_NAME] [PERSON_…" at bounding box center [354, 129] width 94 height 19
select select "70282"
click at [307, 120] on select "Select [PERSON_NAME] Manager [PERSON_NAME] [PERSON_NAME] [PERSON_NAME] [PERSON_…" at bounding box center [354, 129] width 94 height 19
click at [520, 230] on button "Save" at bounding box center [517, 235] width 24 height 18
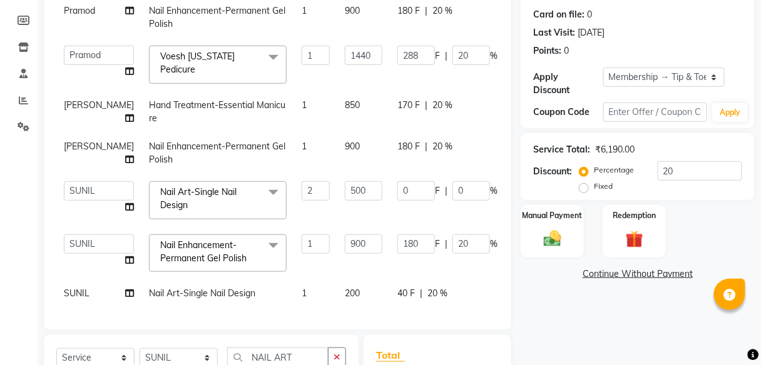
scroll to position [250, 0]
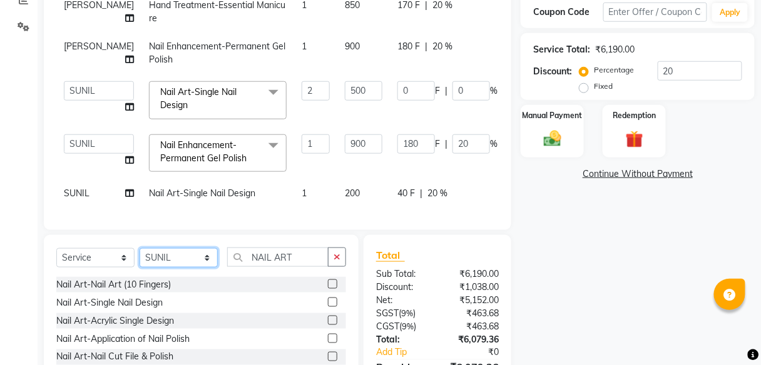
click at [208, 260] on select "Select Stylist [PERSON_NAME] Manager pooja Poonam [PERSON_NAME] [PERSON_NAME] […" at bounding box center [178, 257] width 78 height 19
select select "70361"
click at [139, 248] on select "Select Stylist [PERSON_NAME] Manager pooja Poonam [PERSON_NAME] [PERSON_NAME] […" at bounding box center [178, 257] width 78 height 19
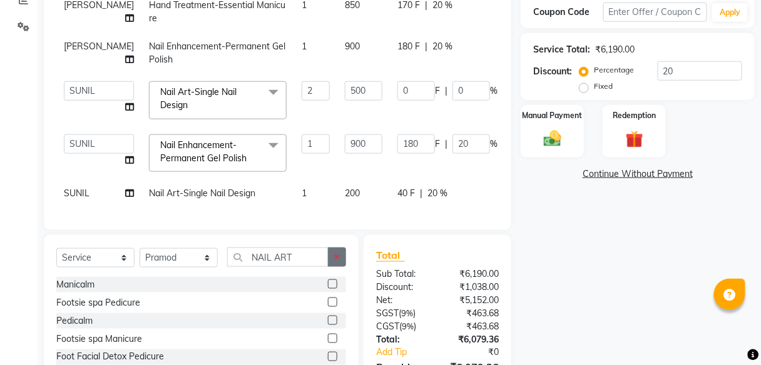
click at [335, 256] on icon "button" at bounding box center [336, 257] width 7 height 9
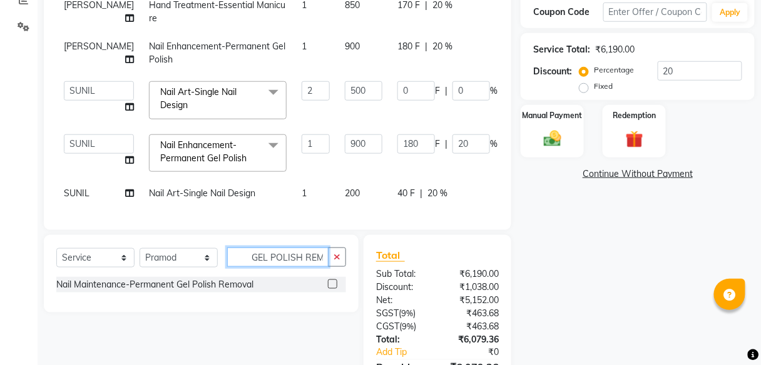
scroll to position [0, 5]
type input "GEL POLISH REMO"
click at [332, 281] on label at bounding box center [332, 284] width 9 height 9
click at [332, 281] on input "checkbox" at bounding box center [332, 285] width 8 height 8
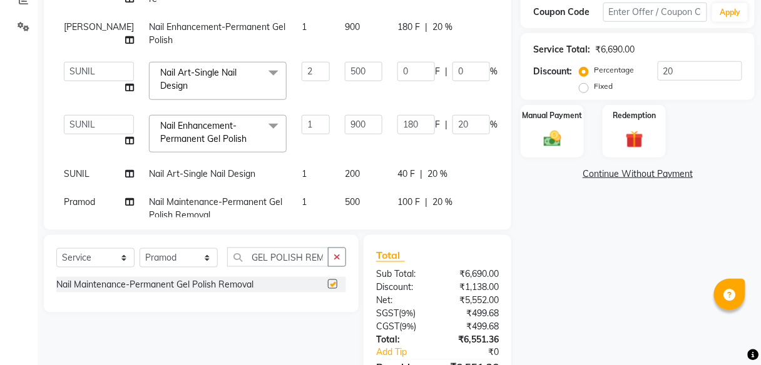
checkbox input "false"
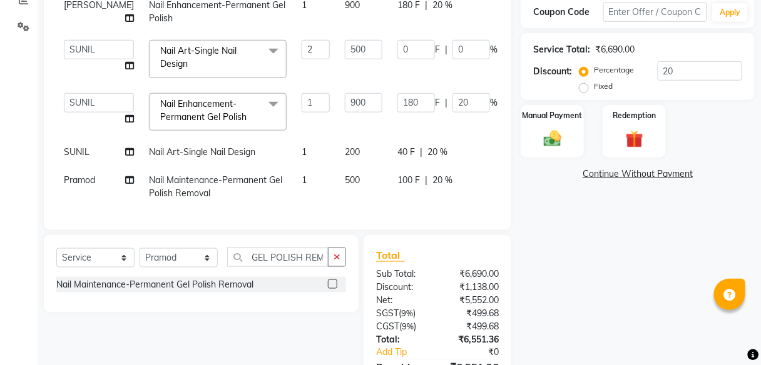
scroll to position [120, 0]
click at [341, 256] on button "button" at bounding box center [337, 257] width 18 height 19
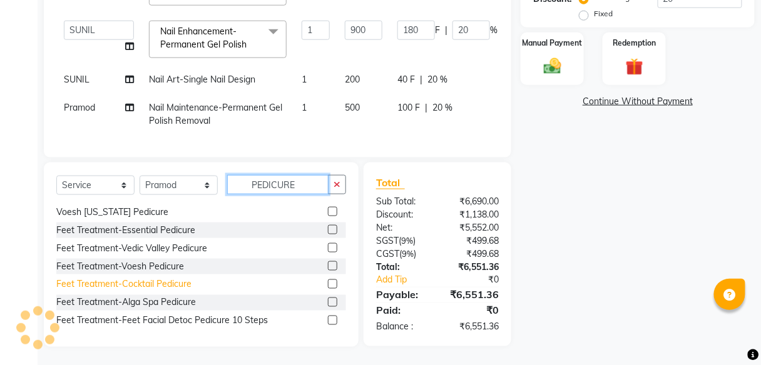
scroll to position [165, 0]
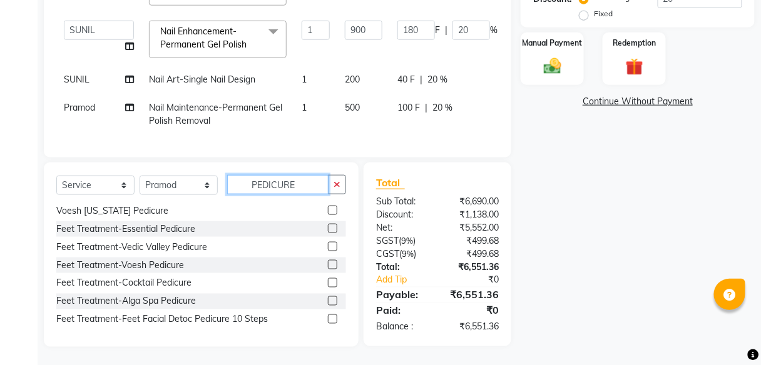
type input "PEDICURE"
click at [328, 227] on label at bounding box center [332, 228] width 9 height 9
click at [328, 227] on input "checkbox" at bounding box center [332, 229] width 8 height 8
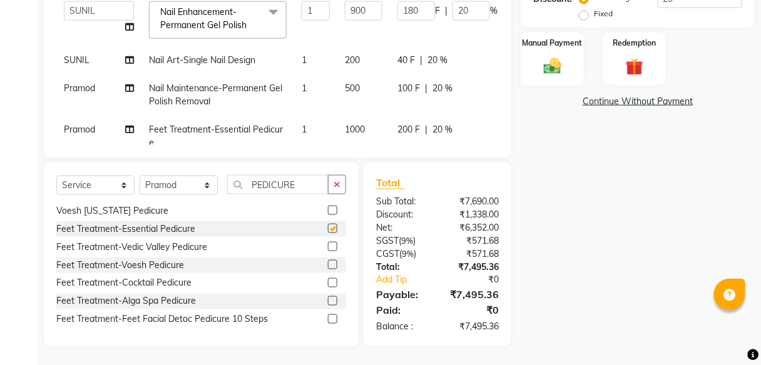
checkbox input "false"
click at [301, 187] on input "PEDICURE" at bounding box center [277, 184] width 101 height 19
type input "P"
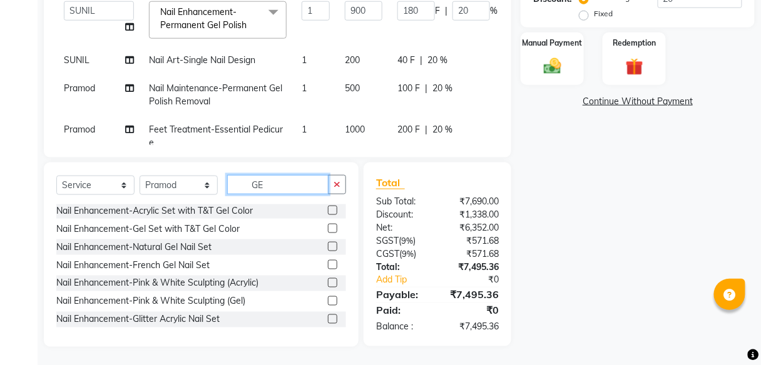
scroll to position [0, 0]
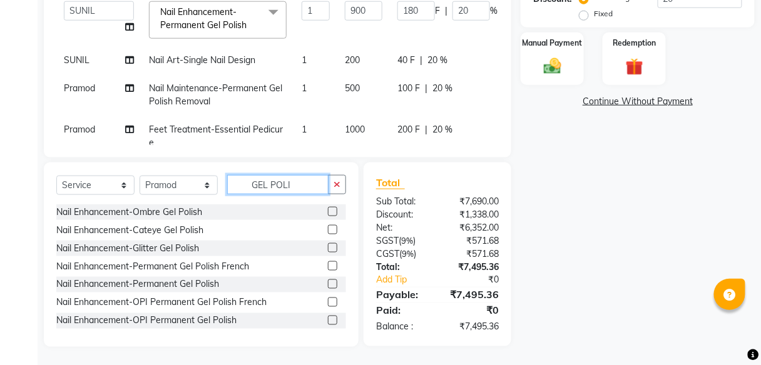
type input "GEL POLI"
click at [328, 285] on label at bounding box center [332, 284] width 9 height 9
click at [328, 285] on input "checkbox" at bounding box center [332, 285] width 8 height 8
checkbox input "false"
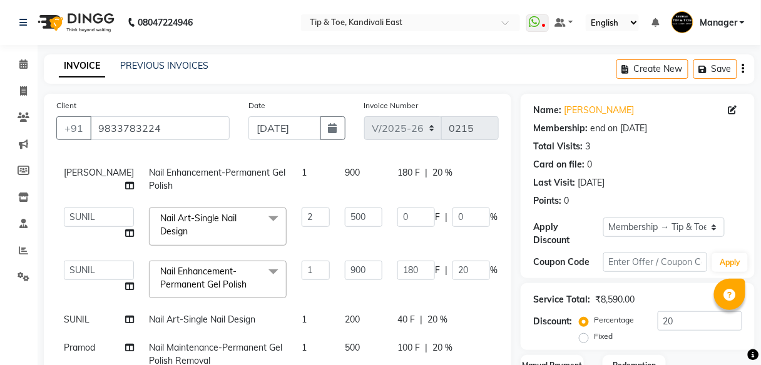
scroll to position [200, 0]
click at [294, 306] on td "1" at bounding box center [315, 320] width 43 height 28
select select "70282"
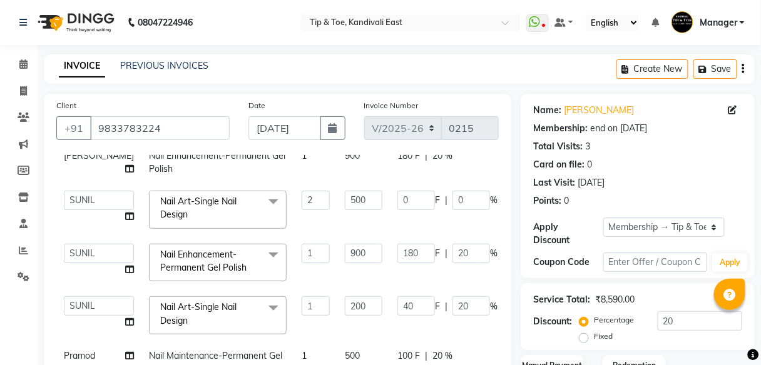
click at [301, 301] on input "1" at bounding box center [315, 305] width 28 height 19
type input "2"
click at [303, 336] on tbody "Pramod Nail Enhancement-Permanent Gel Polish 1 900 180 F | 20 % 849.6 [PERSON_N…" at bounding box center [324, 236] width 537 height 460
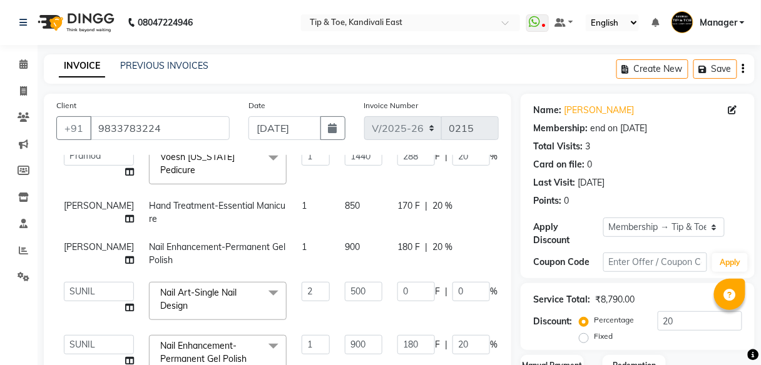
scroll to position [100, 0]
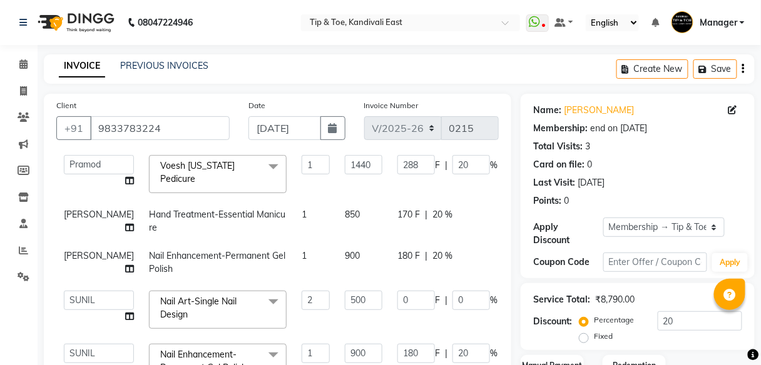
click at [337, 213] on td "850" at bounding box center [363, 221] width 53 height 41
select select "70623"
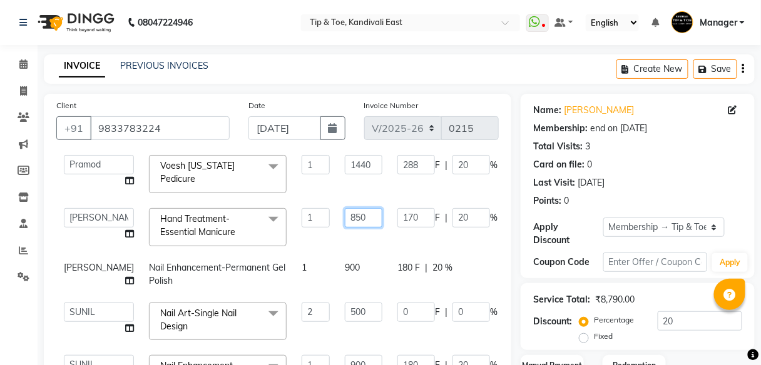
click at [345, 217] on input "850" at bounding box center [364, 217] width 38 height 19
type input "8"
type input "1000"
click at [337, 235] on td "1000" at bounding box center [363, 227] width 53 height 53
select select "70623"
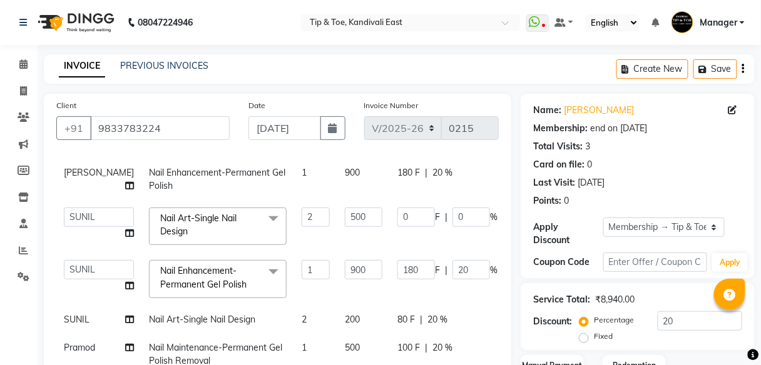
scroll to position [150, 0]
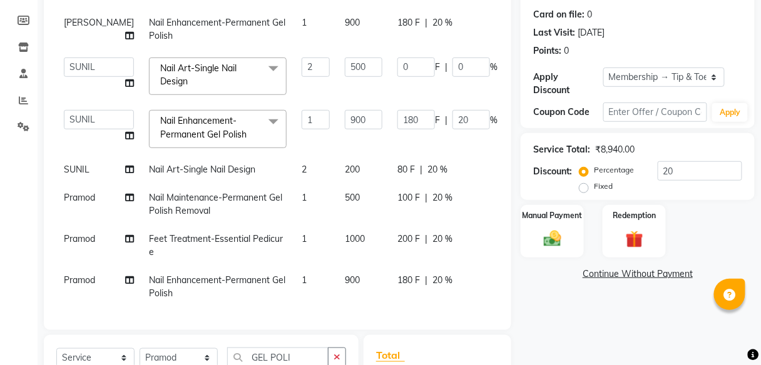
click at [337, 228] on td "1000" at bounding box center [363, 245] width 53 height 41
select select "70361"
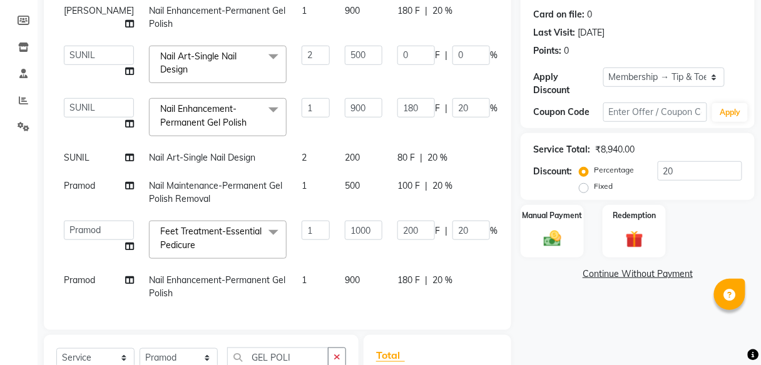
click at [345, 230] on input "1000" at bounding box center [364, 230] width 38 height 19
type input "1300"
click at [294, 256] on td "1" at bounding box center [315, 239] width 43 height 53
select select "70361"
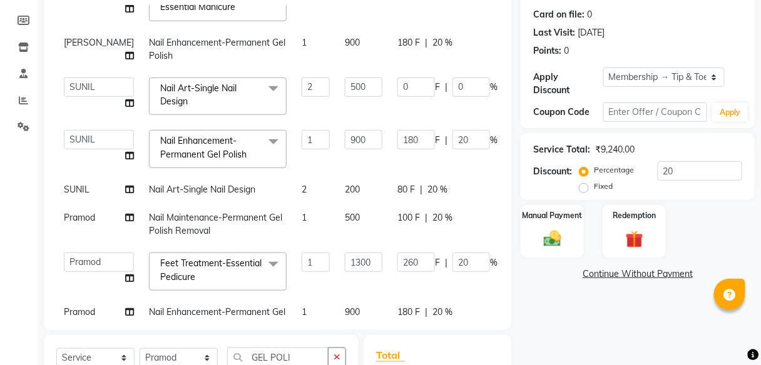
click at [337, 187] on td "200" at bounding box center [363, 190] width 53 height 28
select select "70282"
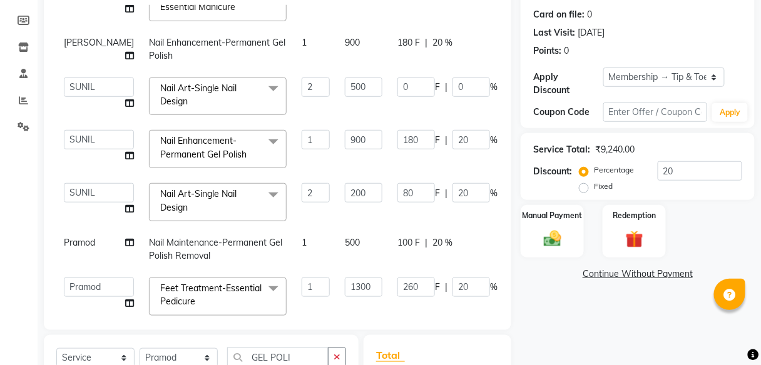
click at [345, 187] on input "200" at bounding box center [364, 192] width 38 height 19
click at [345, 190] on input "200" at bounding box center [364, 192] width 38 height 19
type input "400"
click at [281, 216] on tbody "Pramod Nail Enhancement-Permanent Gel Polish 1 900 180 F | 20 % 849.6 [PERSON_N…" at bounding box center [324, 123] width 537 height 484
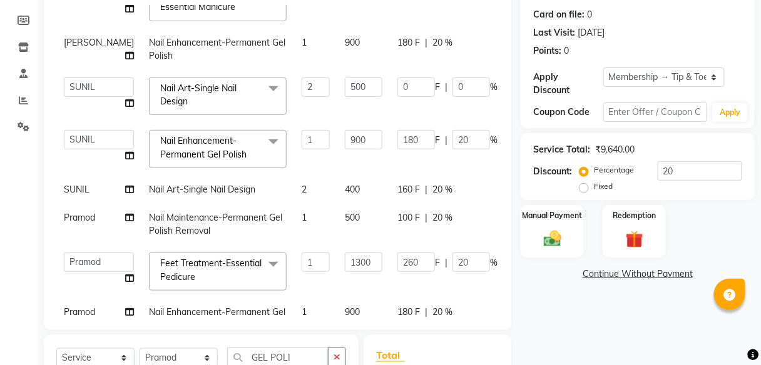
click at [430, 184] on div "160 F | 20 %" at bounding box center [447, 189] width 100 height 13
select select "70282"
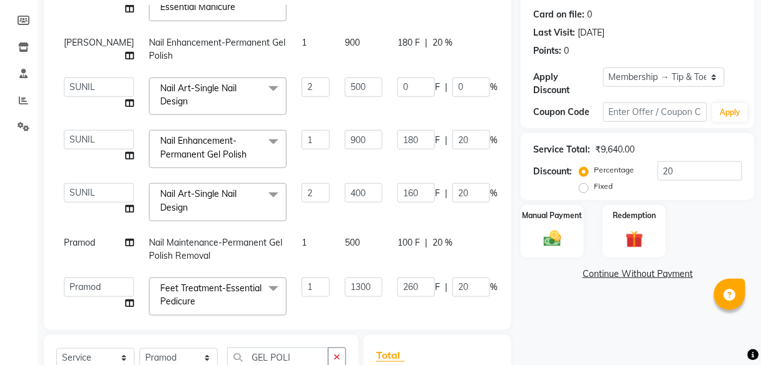
type input "0"
click at [448, 229] on td "100 F | 20 %" at bounding box center [447, 249] width 115 height 41
select select "70361"
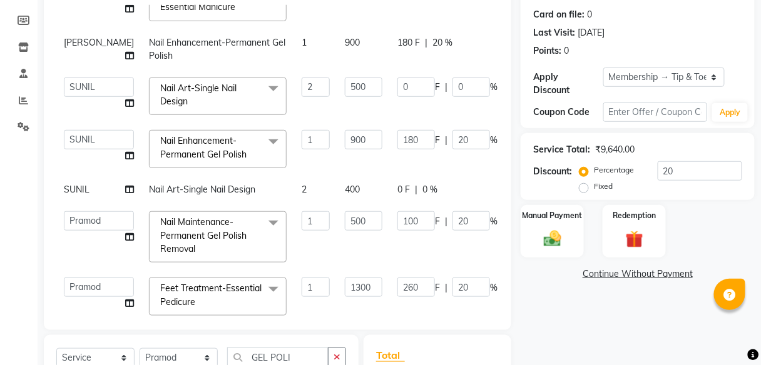
click at [583, 314] on div "Name: [PERSON_NAME] Membership: end on [DATE] Total Visits: 3 Card on file: 0 L…" at bounding box center [641, 232] width 243 height 576
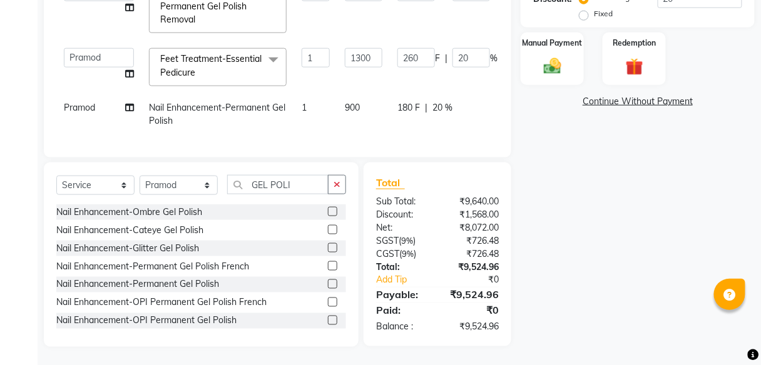
scroll to position [0, 0]
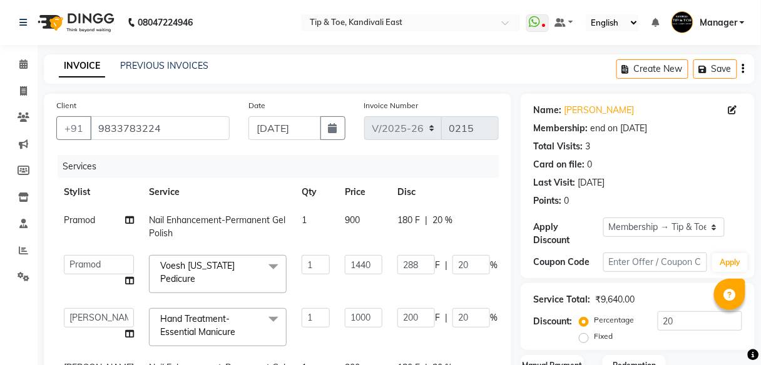
click at [294, 351] on td "1" at bounding box center [315, 327] width 43 height 53
click at [345, 315] on input "1000" at bounding box center [364, 317] width 38 height 19
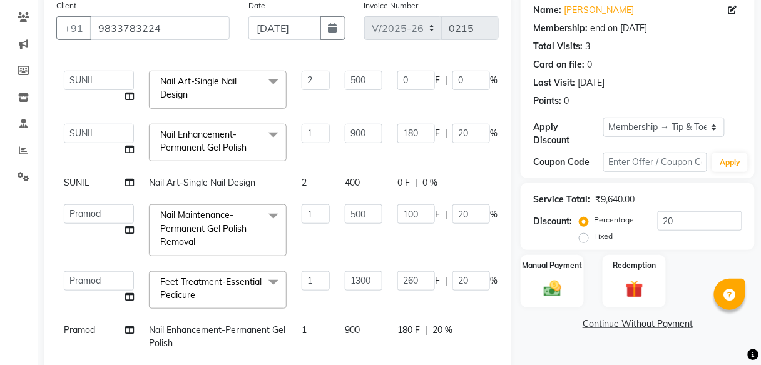
scroll to position [238, 0]
click at [294, 225] on td "1" at bounding box center [315, 230] width 43 height 66
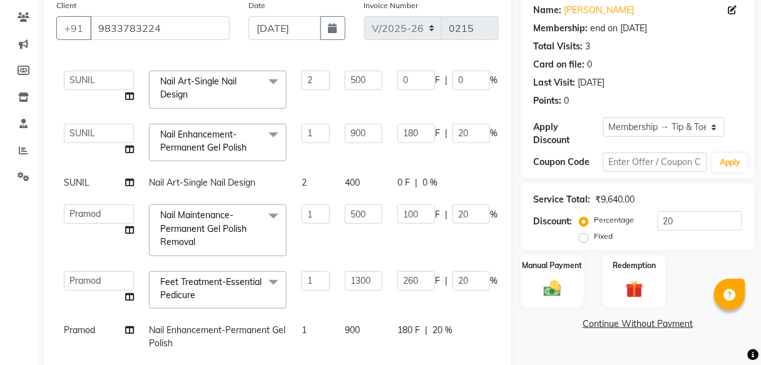
scroll to position [0, 0]
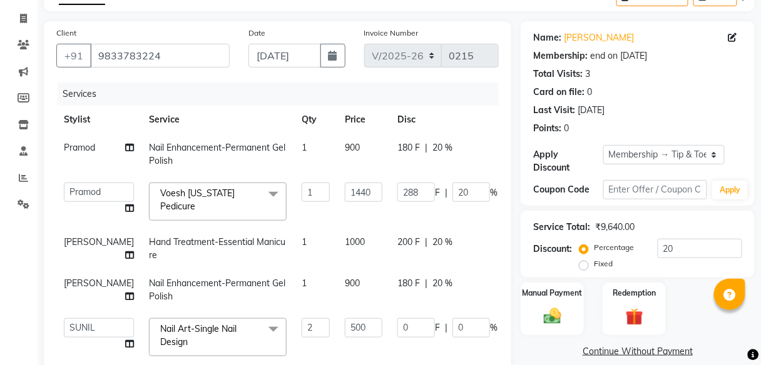
click at [201, 201] on span "Voesh [US_STATE] Pedicure x" at bounding box center [212, 200] width 110 height 27
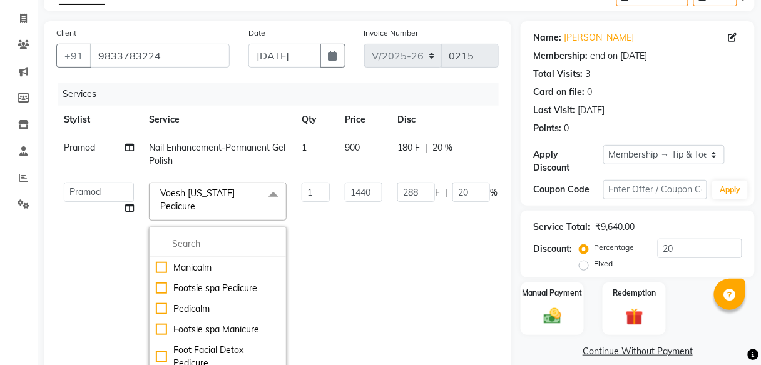
click at [246, 173] on td "Nail Enhancement-Permanent Gel Polish" at bounding box center [217, 154] width 153 height 41
select select "70361"
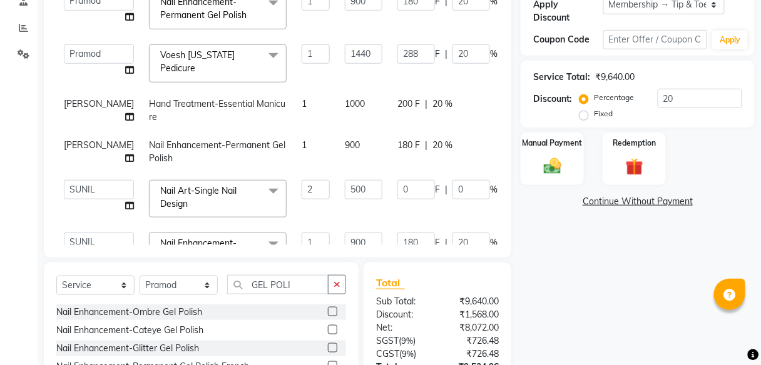
scroll to position [23, 0]
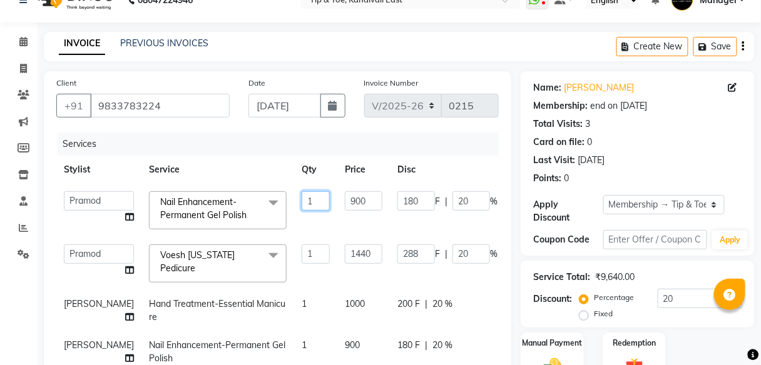
click at [301, 202] on input "1" at bounding box center [315, 200] width 28 height 19
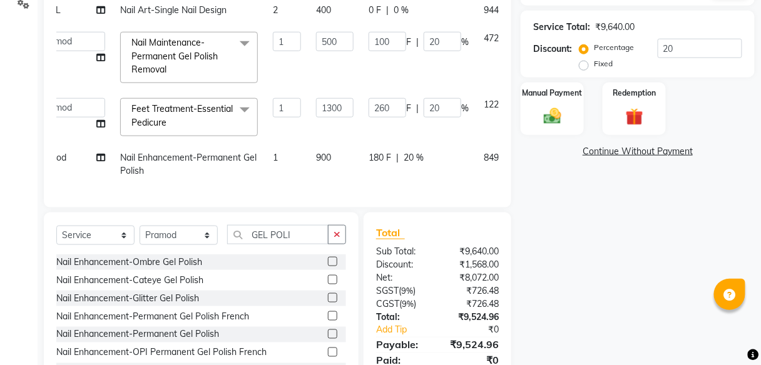
scroll to position [250, 66]
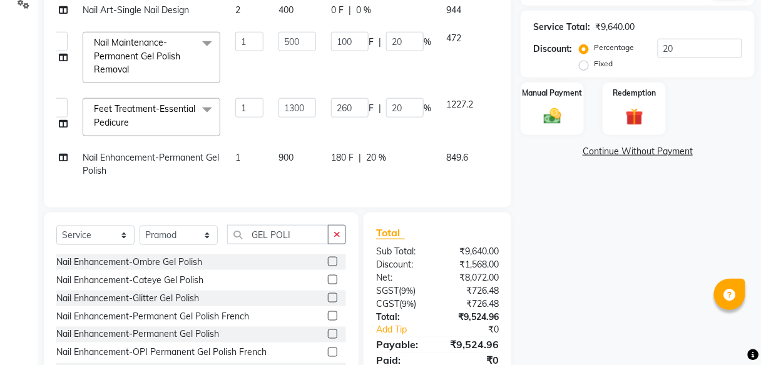
click at [498, 151] on icon at bounding box center [501, 155] width 7 height 9
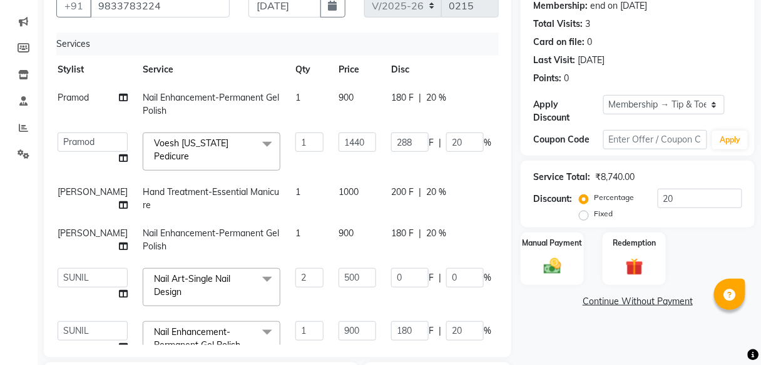
scroll to position [0, 0]
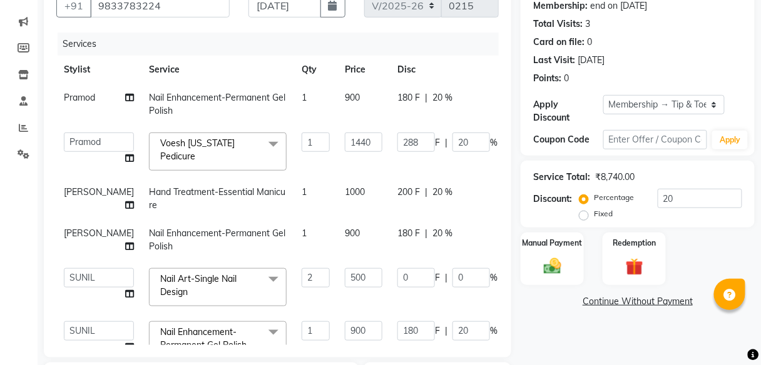
click at [294, 92] on td "1" at bounding box center [315, 104] width 43 height 41
select select "70361"
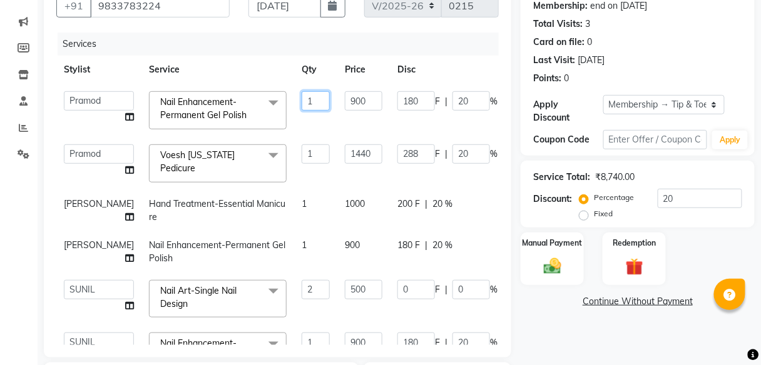
click at [301, 103] on input "1" at bounding box center [315, 100] width 28 height 19
type input "2"
click at [198, 58] on th "Service" at bounding box center [217, 70] width 153 height 28
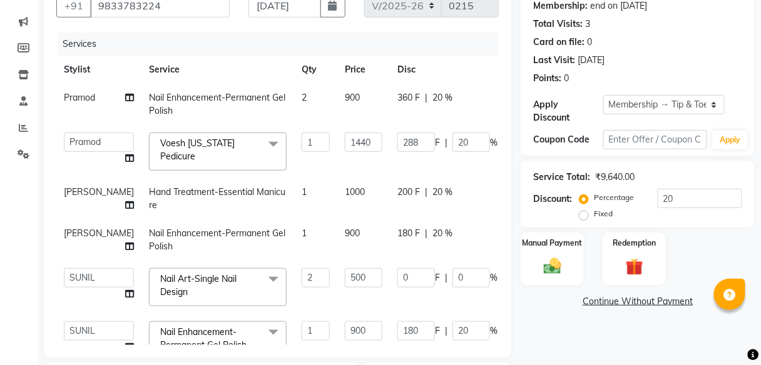
drag, startPoint x: 201, startPoint y: 189, endPoint x: 211, endPoint y: 193, distance: 10.4
click at [211, 193] on span "Hand Treatment-Essential Manicure" at bounding box center [217, 198] width 136 height 24
select select "70623"
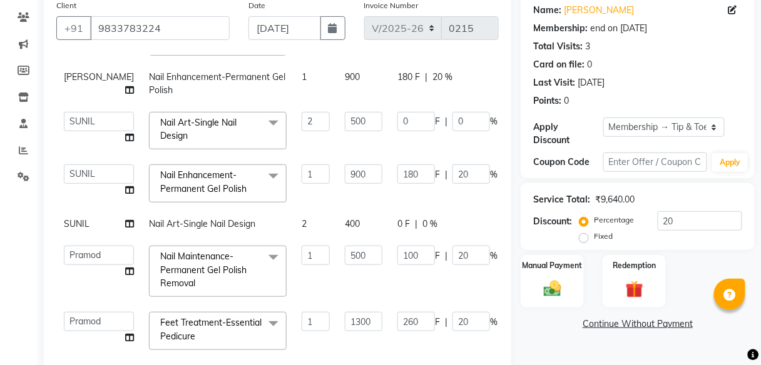
scroll to position [200, 0]
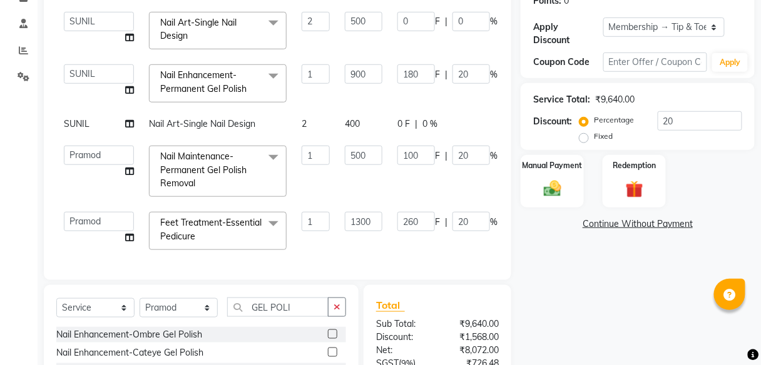
click at [337, 235] on td "1300" at bounding box center [363, 231] width 53 height 53
click at [295, 243] on td "1" at bounding box center [315, 231] width 43 height 53
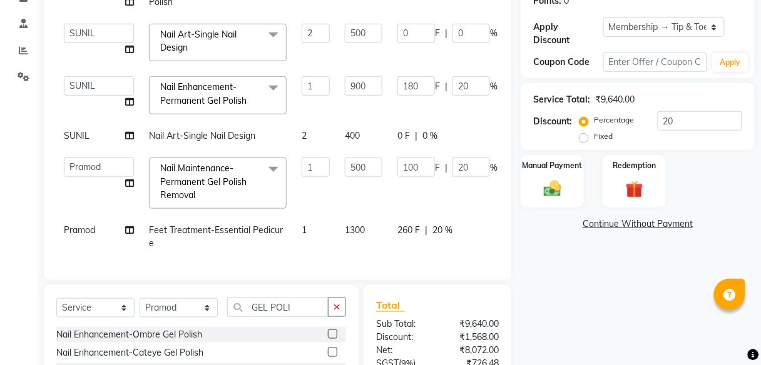
scroll to position [198, 0]
click at [294, 243] on td "1" at bounding box center [315, 236] width 43 height 41
select select "70361"
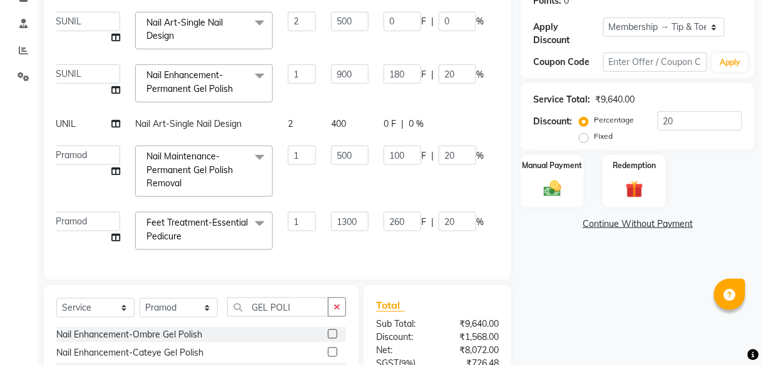
scroll to position [208, 0]
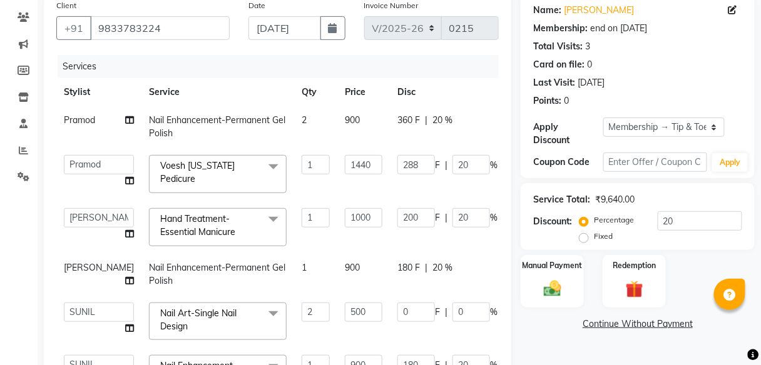
click at [505, 337] on td "1180" at bounding box center [528, 321] width 47 height 53
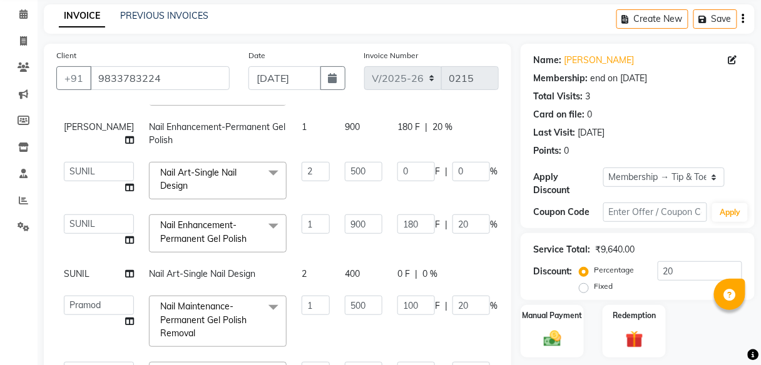
scroll to position [200, 0]
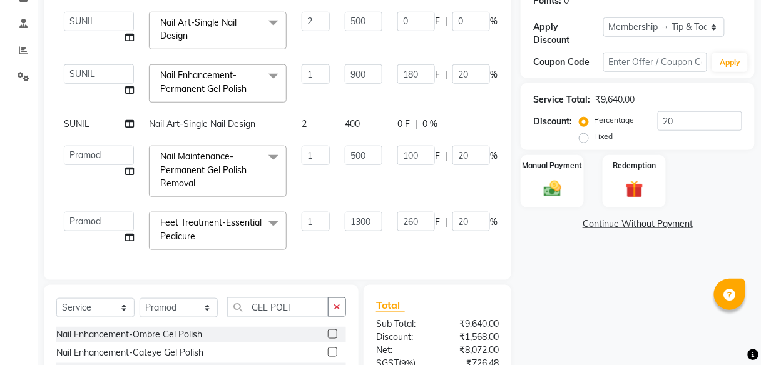
click at [352, 276] on div "Client [PHONE_NUMBER] Date [DATE] Invoice Number V/2025 V/[PHONE_NUMBER] Servic…" at bounding box center [277, 87] width 467 height 387
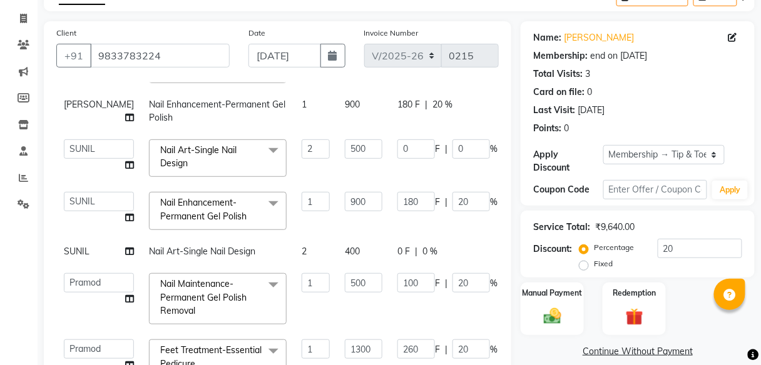
scroll to position [208, 0]
click at [672, 246] on div "Name: [PERSON_NAME] Membership: end on [DATE] Total Visits: 3 Card on file: 0 L…" at bounding box center [641, 309] width 243 height 576
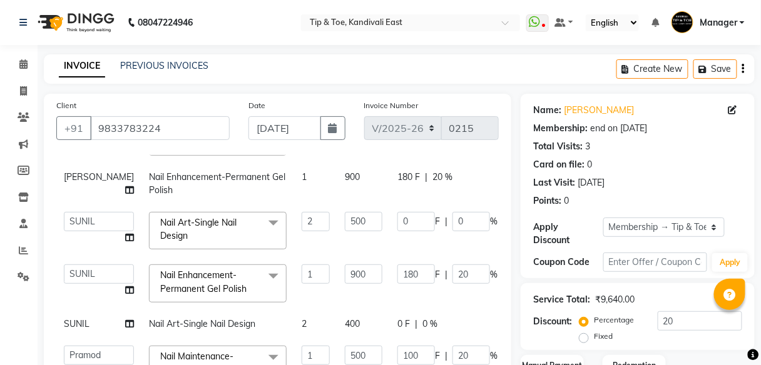
scroll to position [208, 66]
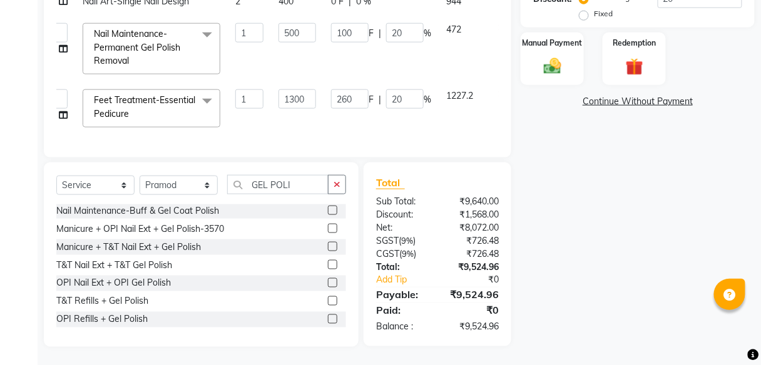
click at [565, 257] on div "Name: [PERSON_NAME] Membership: end on [DATE] Total Visits: 3 Card on file: 0 L…" at bounding box center [641, 59] width 243 height 576
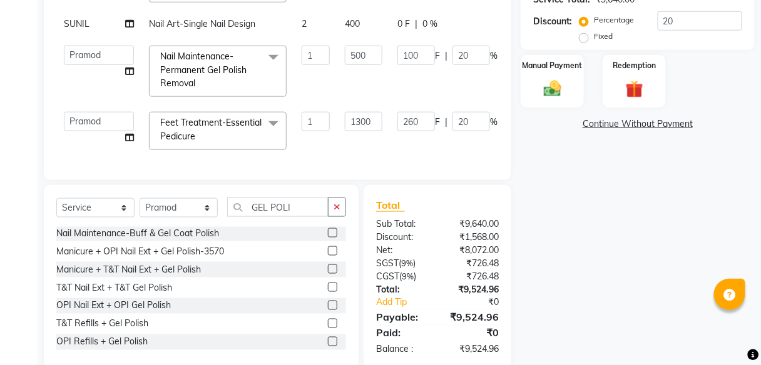
scroll to position [0, 0]
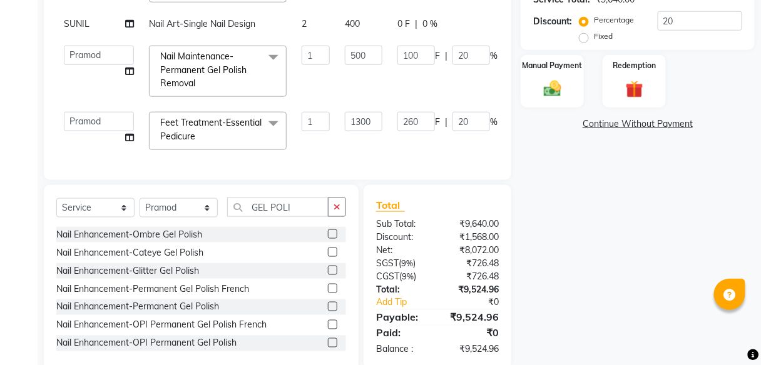
click at [575, 312] on div "Name: [PERSON_NAME] Membership: end on [DATE] Total Visits: 3 Card on file: 0 L…" at bounding box center [641, 82] width 243 height 576
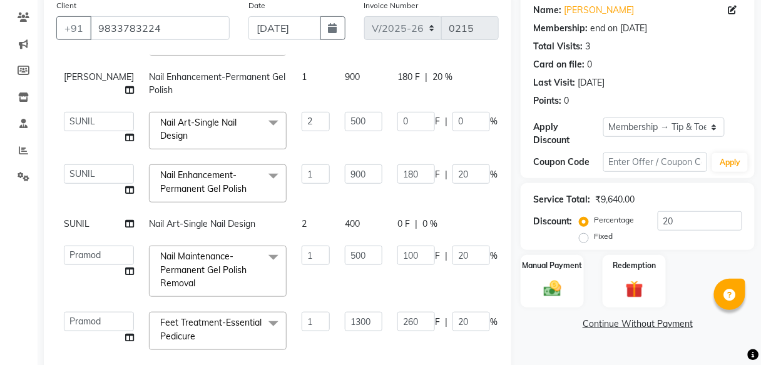
scroll to position [200, 0]
click at [337, 242] on td "500" at bounding box center [363, 271] width 53 height 66
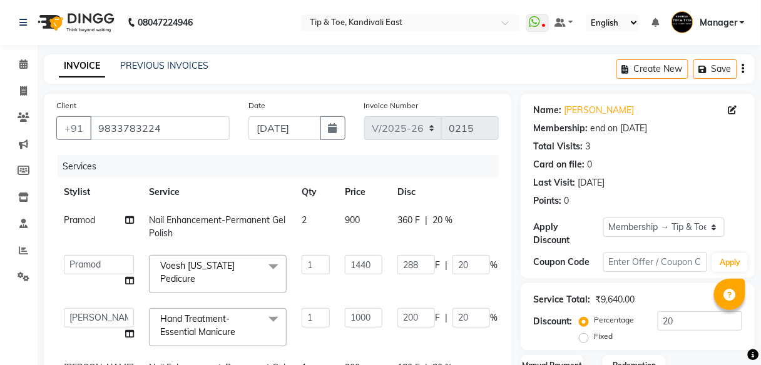
scroll to position [100, 0]
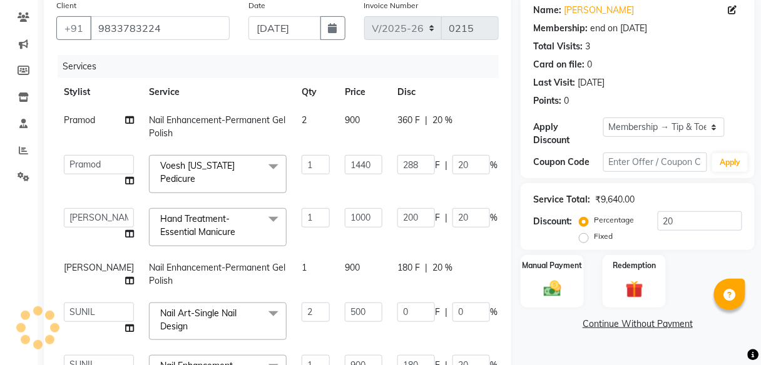
click at [250, 336] on td "Nail Art-Single Nail Design x Manicalm Footsie spa Pedicure Pedicalm Footsie sp…" at bounding box center [217, 321] width 153 height 53
click at [337, 153] on td "1440" at bounding box center [363, 174] width 53 height 53
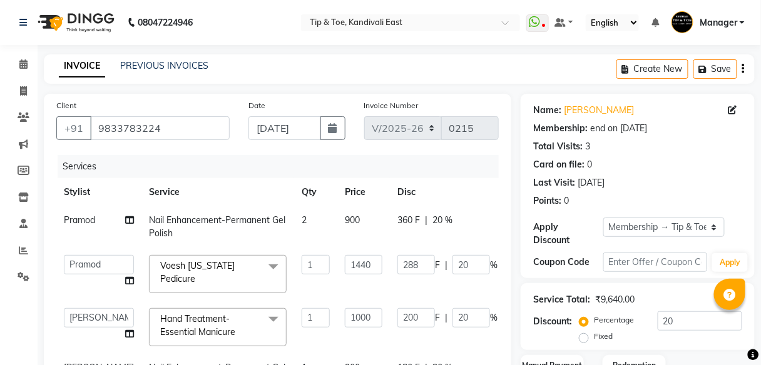
scroll to position [50, 0]
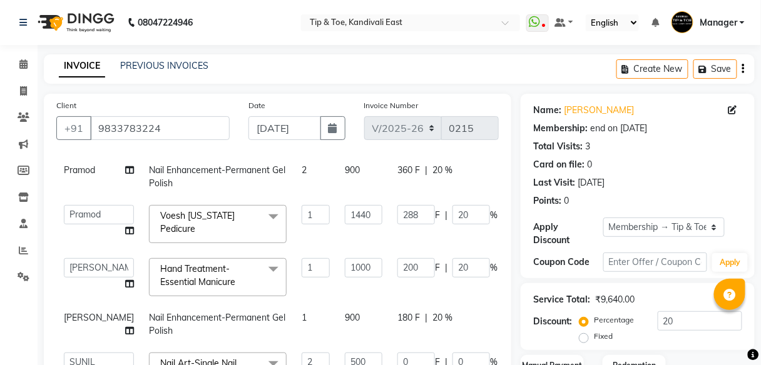
click at [301, 170] on span "2" at bounding box center [303, 170] width 5 height 11
select select "70361"
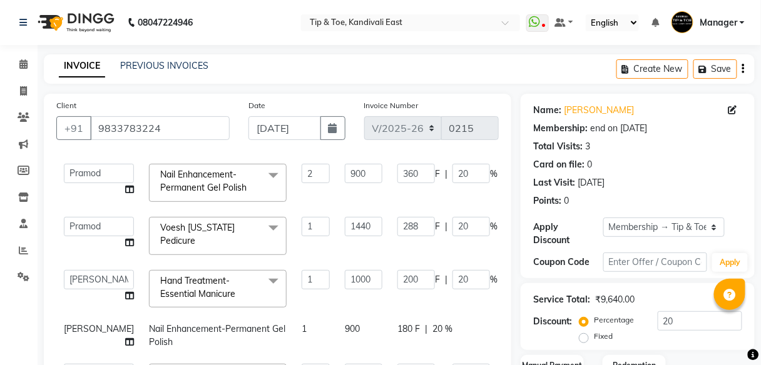
click at [301, 172] on input "2" at bounding box center [315, 173] width 28 height 19
type input "1"
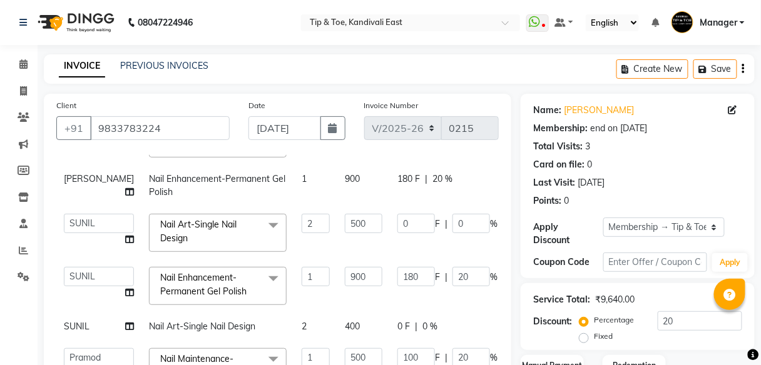
scroll to position [220, 0]
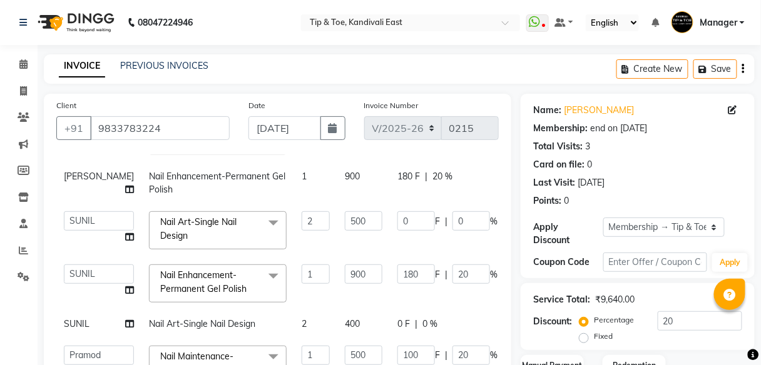
click at [246, 310] on td "Nail Art-Single Nail Design" at bounding box center [217, 324] width 153 height 28
select select "70282"
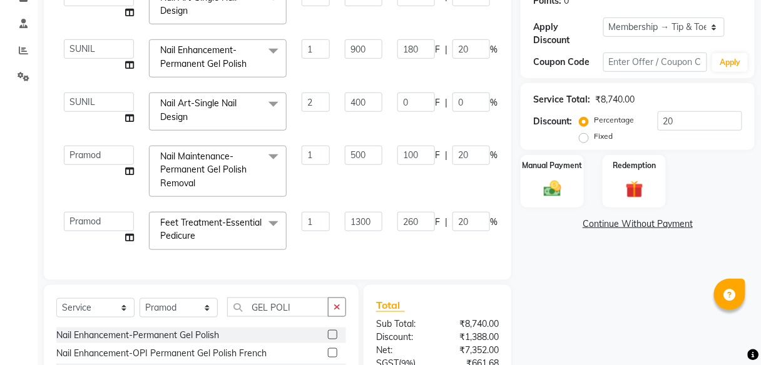
scroll to position [100, 0]
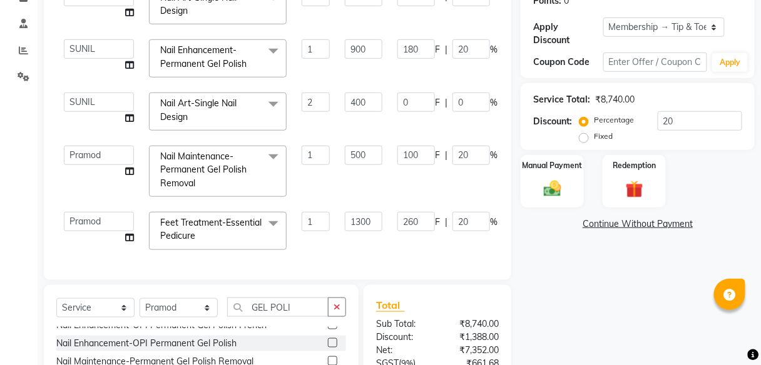
click at [328, 344] on label at bounding box center [332, 342] width 9 height 9
click at [328, 344] on input "checkbox" at bounding box center [332, 344] width 8 height 8
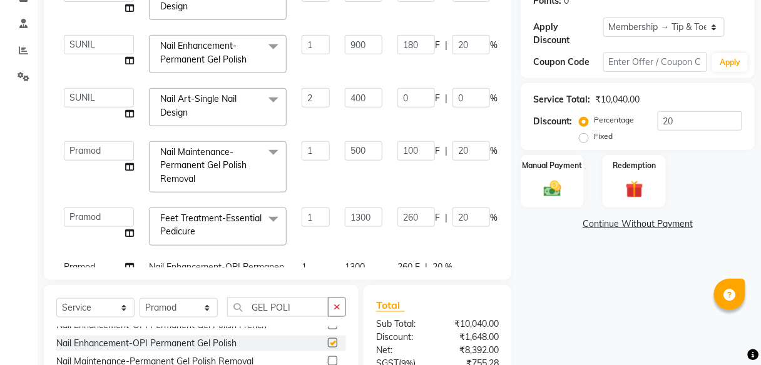
checkbox input "false"
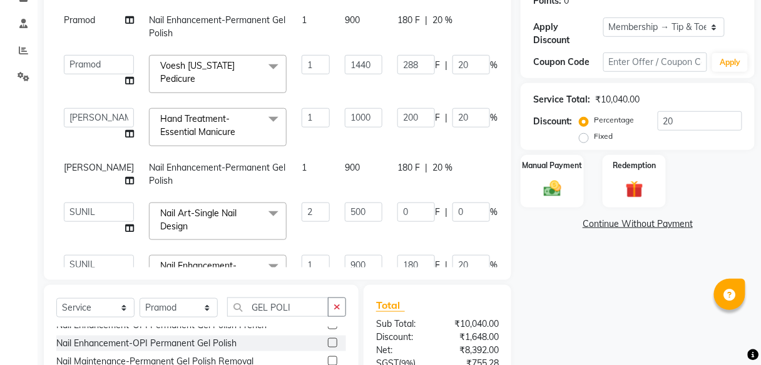
scroll to position [150, 0]
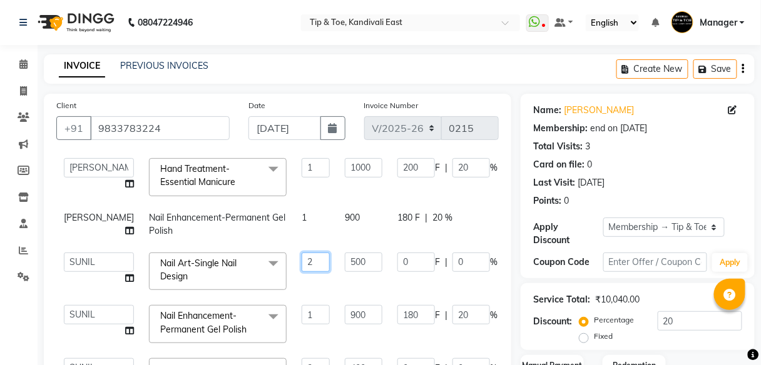
click at [301, 261] on input "2" at bounding box center [315, 262] width 28 height 19
type input "1"
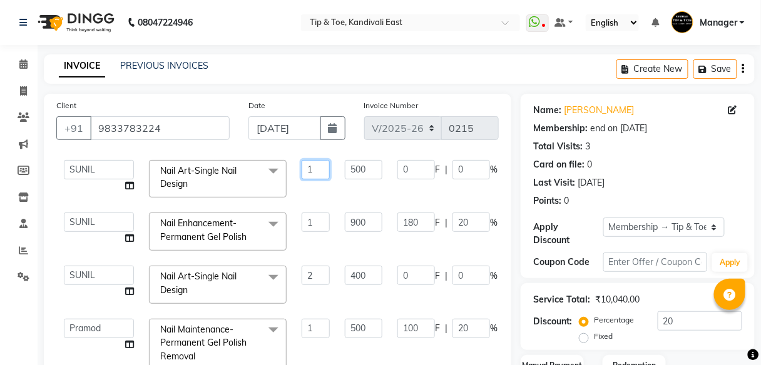
scroll to position [250, 0]
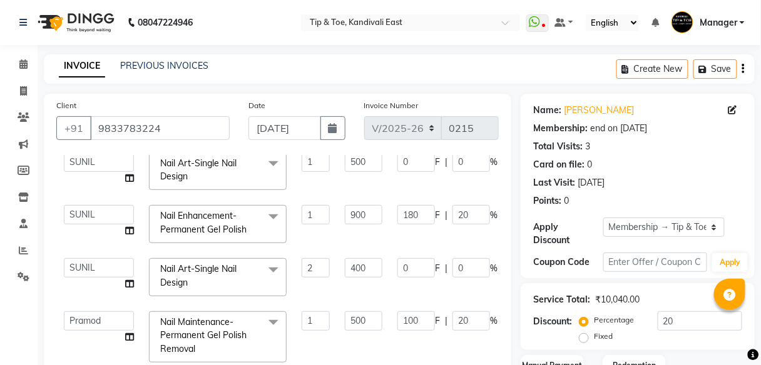
click at [295, 237] on td "1" at bounding box center [315, 224] width 43 height 53
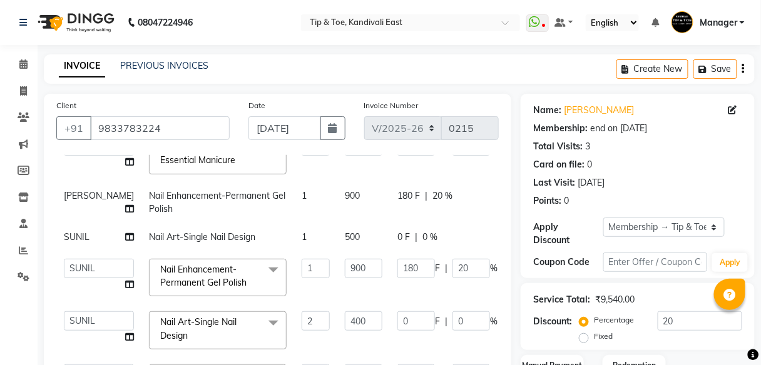
scroll to position [200, 0]
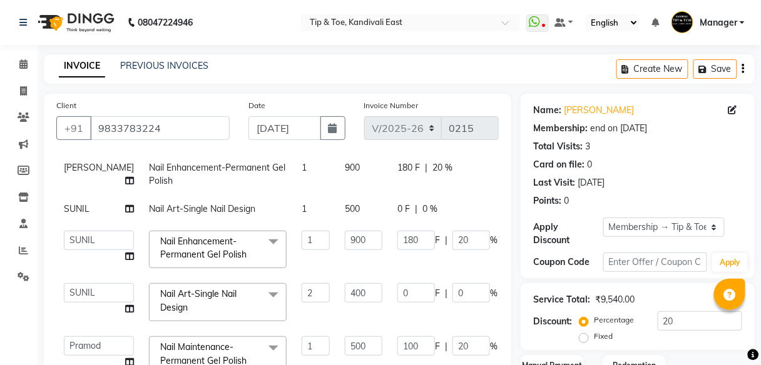
click at [294, 209] on td "1" at bounding box center [315, 209] width 43 height 28
select select "70282"
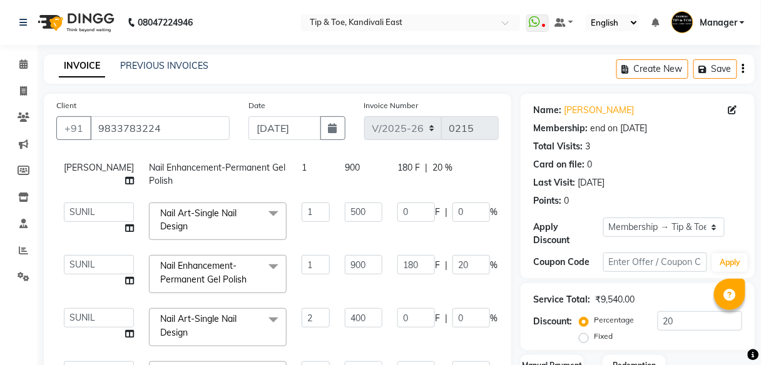
click at [337, 233] on td "500" at bounding box center [363, 221] width 53 height 53
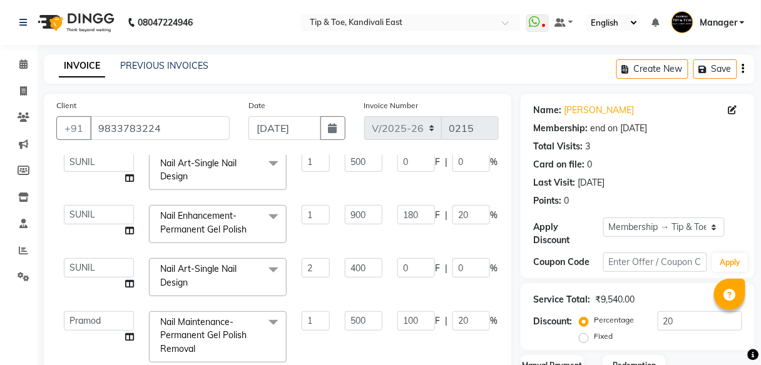
scroll to position [261, 0]
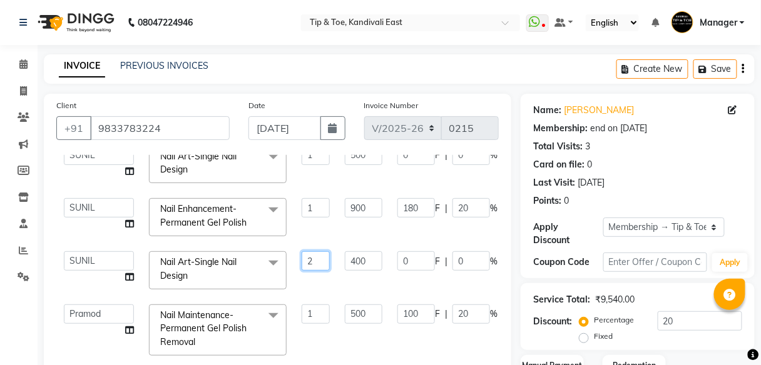
click at [301, 255] on input "2" at bounding box center [315, 260] width 28 height 19
type input "1"
click at [337, 286] on td "400" at bounding box center [363, 270] width 53 height 53
select select "70282"
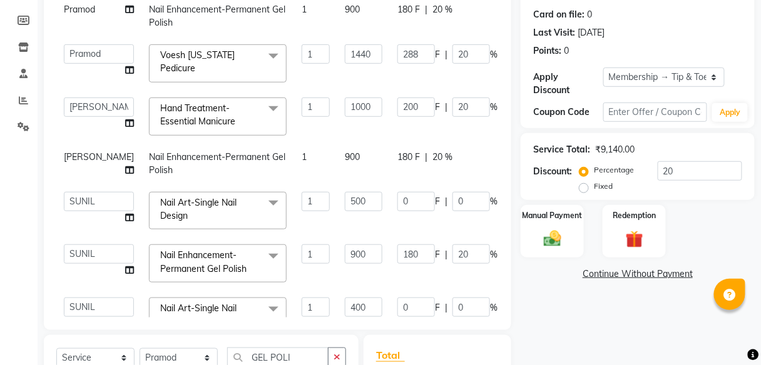
scroll to position [11, 0]
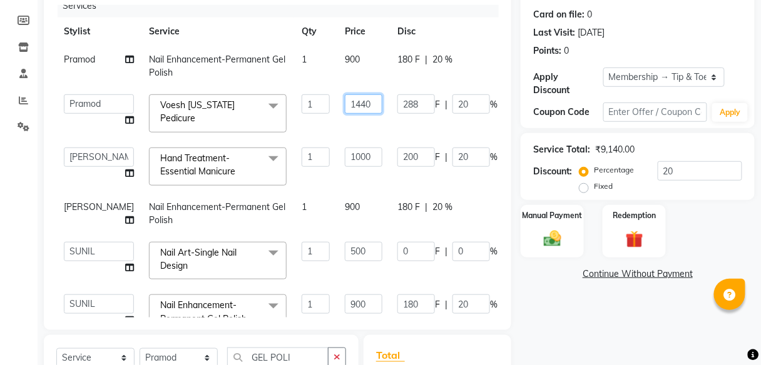
click at [345, 103] on input "1440" at bounding box center [364, 103] width 38 height 19
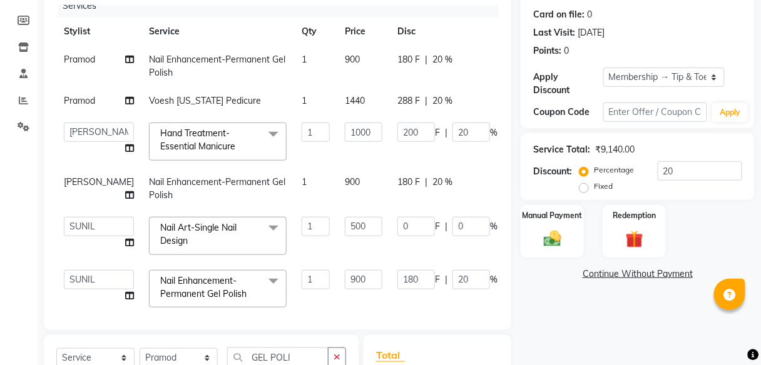
click at [432, 103] on span "20 %" at bounding box center [442, 100] width 20 height 13
select select "70361"
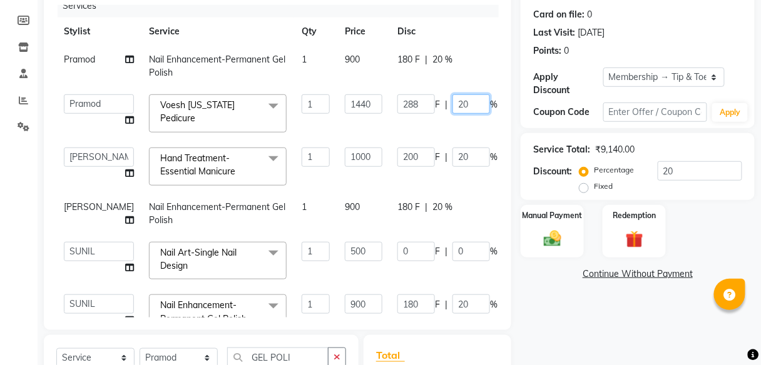
click at [452, 103] on input "20" at bounding box center [471, 103] width 38 height 19
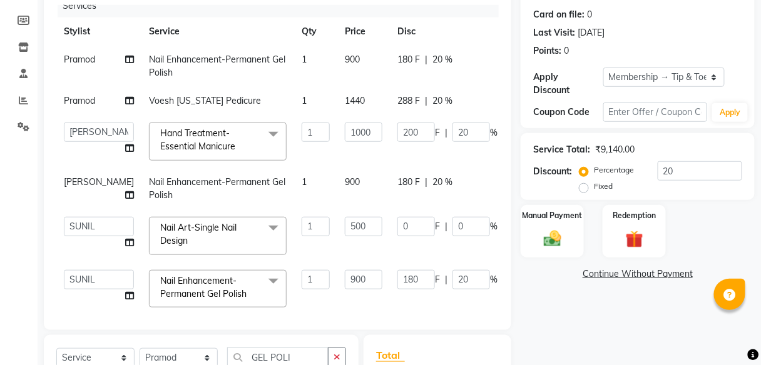
drag, startPoint x: 346, startPoint y: 86, endPoint x: 345, endPoint y: 93, distance: 7.0
click at [345, 93] on td "1440" at bounding box center [363, 101] width 53 height 28
select select "70361"
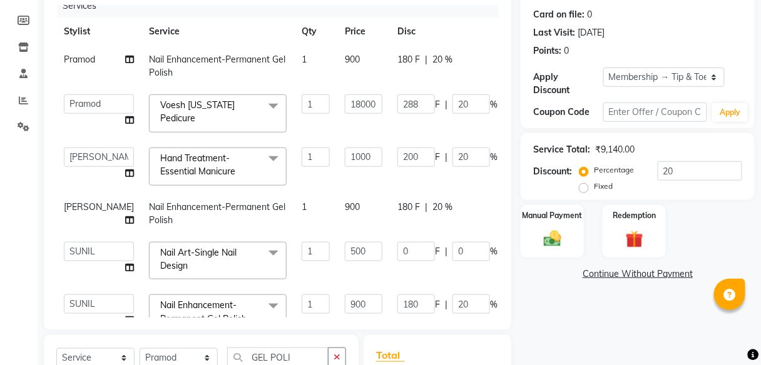
type input "1800"
click at [337, 130] on tbody "Pramod Nail Enhancement-Permanent Gel Polish 1 900 180 F | 20 % 849.6 [PERSON_N…" at bounding box center [324, 300] width 537 height 509
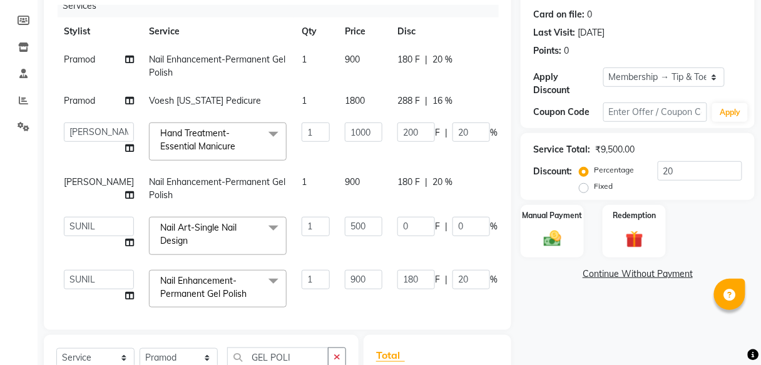
click at [428, 103] on div "288 F | 16 %" at bounding box center [447, 100] width 100 height 13
select select "70361"
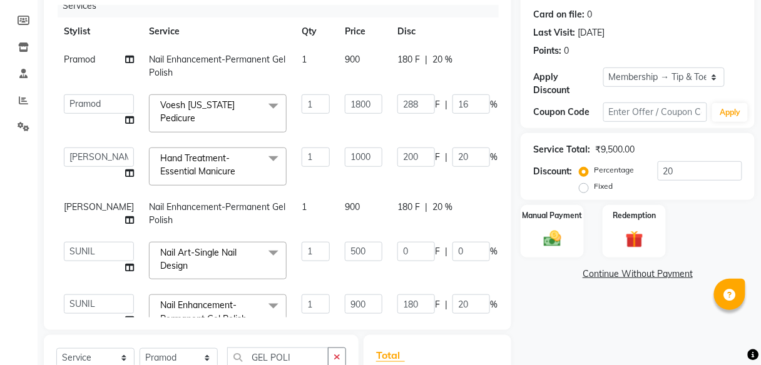
scroll to position [0, 0]
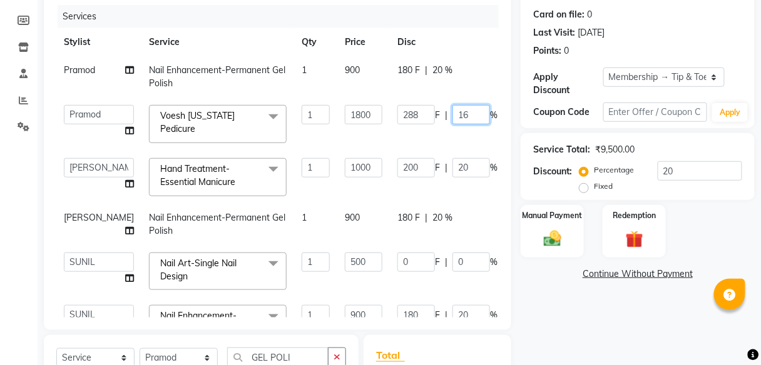
click at [452, 113] on input "16" at bounding box center [471, 114] width 38 height 19
type input "1"
type input "20"
click at [442, 85] on td "180 F | 20 %" at bounding box center [447, 76] width 115 height 41
select select "70361"
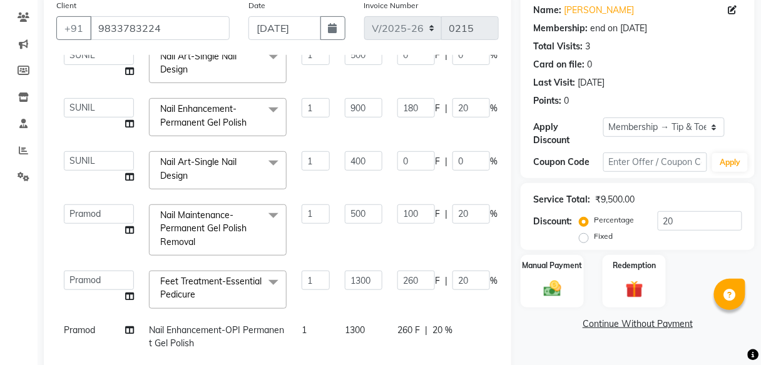
scroll to position [261, 0]
click at [345, 206] on input "500" at bounding box center [364, 214] width 38 height 19
type input "300"
click at [390, 235] on td "100 F | 20 %" at bounding box center [447, 230] width 115 height 66
select select "70361"
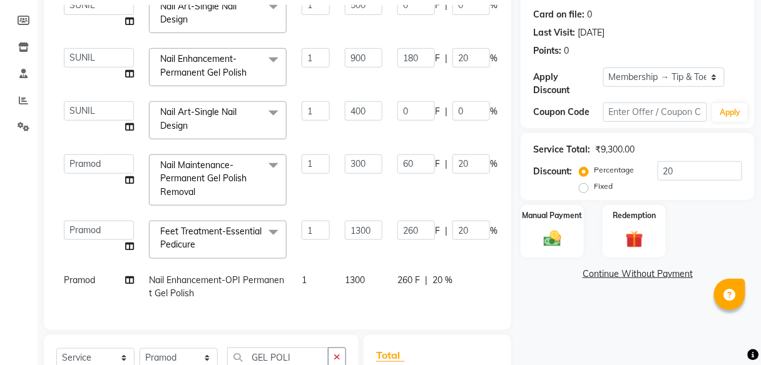
scroll to position [261, 61]
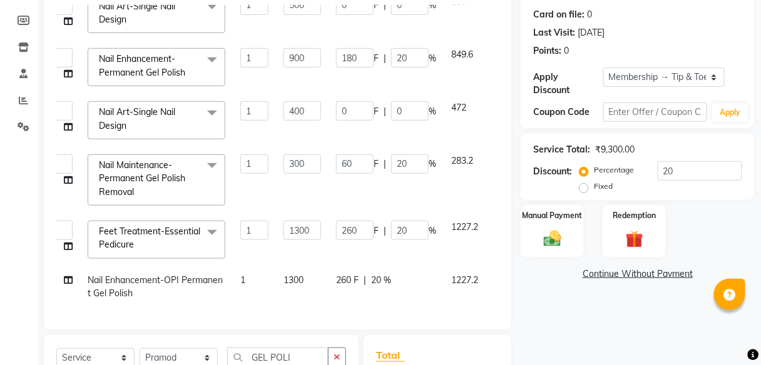
click at [498, 274] on icon at bounding box center [501, 278] width 7 height 9
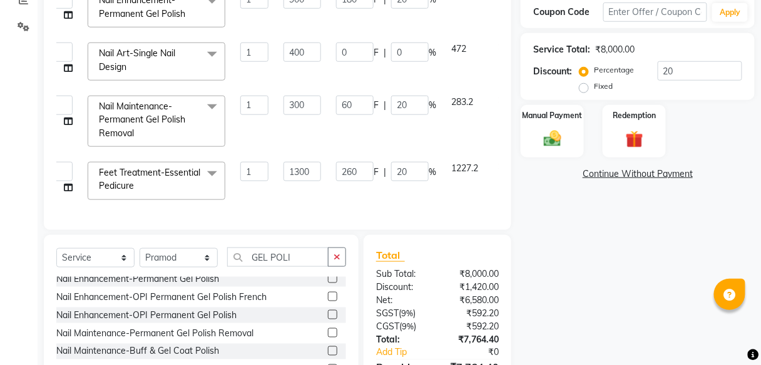
scroll to position [46, 0]
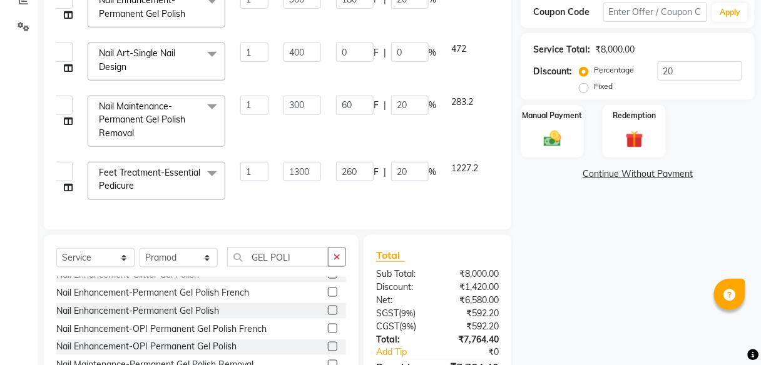
click at [328, 310] on label at bounding box center [332, 310] width 9 height 9
click at [328, 310] on input "checkbox" at bounding box center [332, 311] width 8 height 8
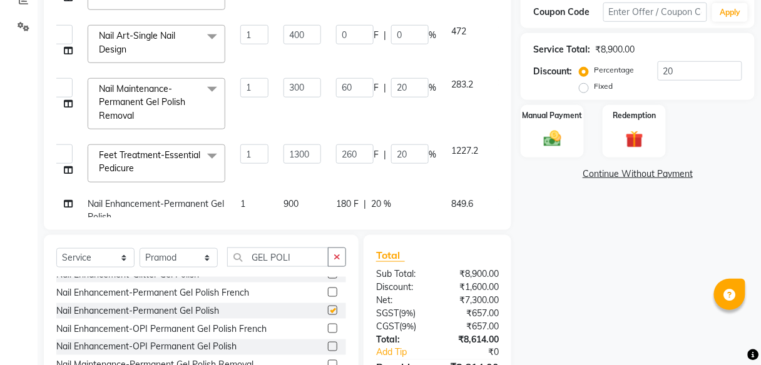
checkbox input "false"
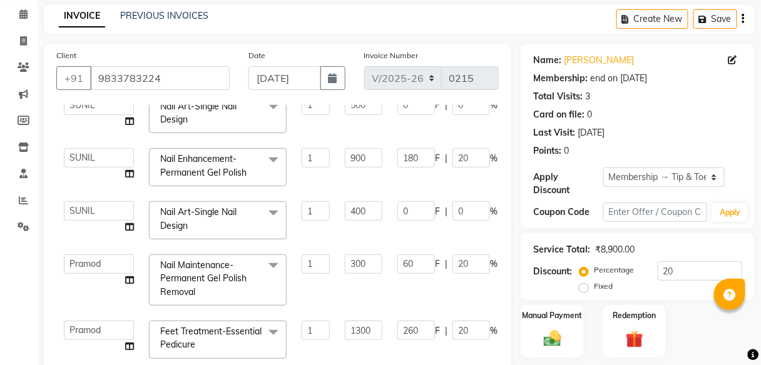
scroll to position [0, 0]
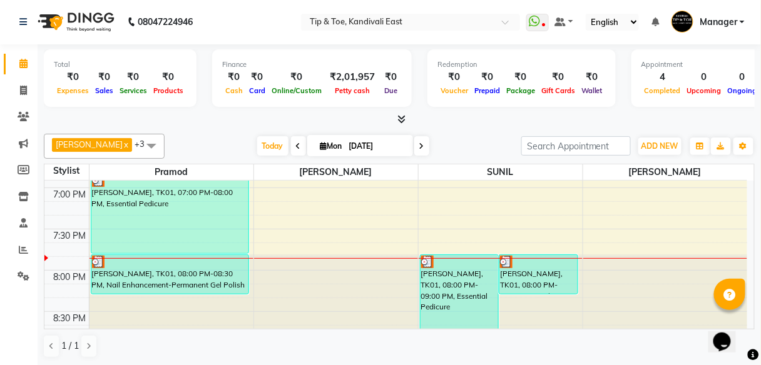
scroll to position [906, 0]
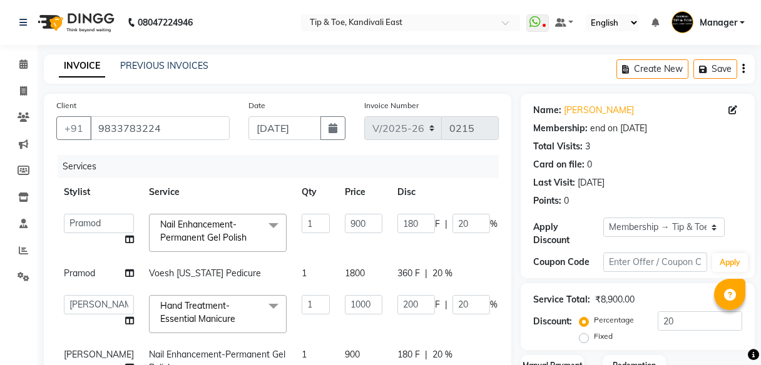
select select "7846"
select select "70361"
select select "70623"
select select "70282"
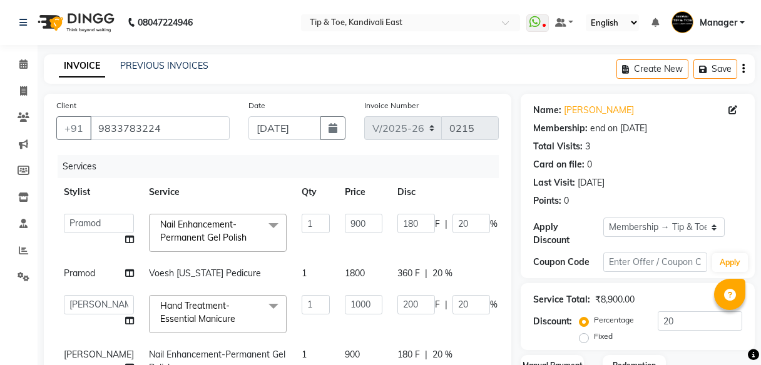
select select "70282"
select select "70361"
select select "service"
select select "70361"
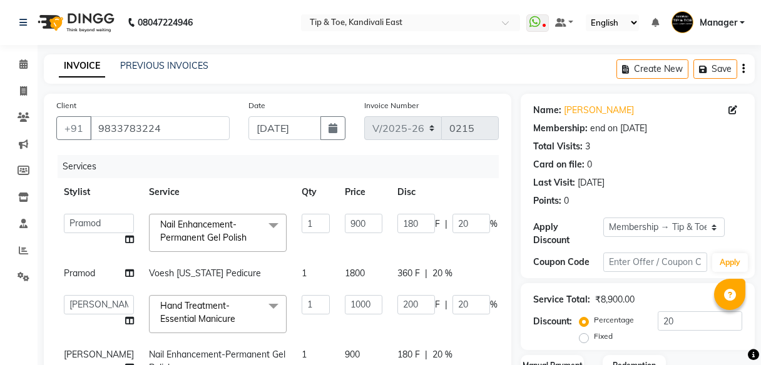
select select "1: Object"
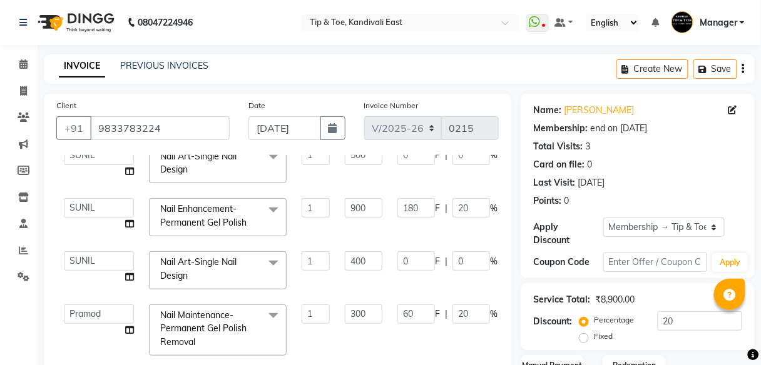
click at [649, 180] on div "Last Visit: 08-06-2025" at bounding box center [637, 182] width 209 height 13
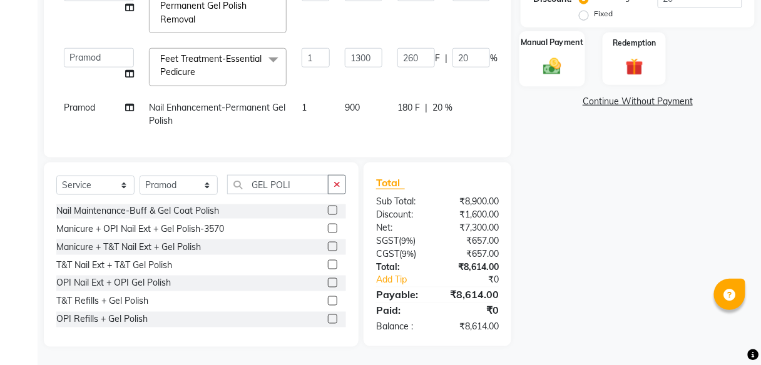
scroll to position [173, 0]
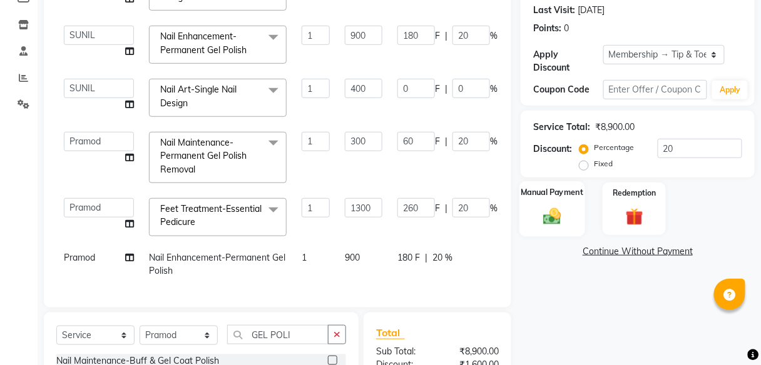
click at [549, 208] on img at bounding box center [551, 216] width 29 height 21
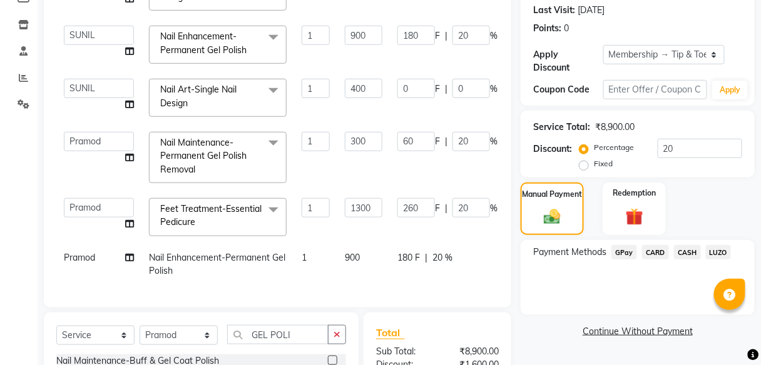
scroll to position [223, 0]
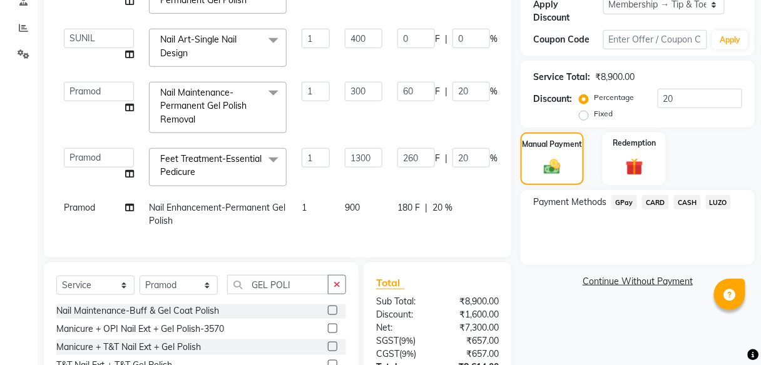
click at [465, 298] on div "₹8,900.00" at bounding box center [472, 301] width 71 height 13
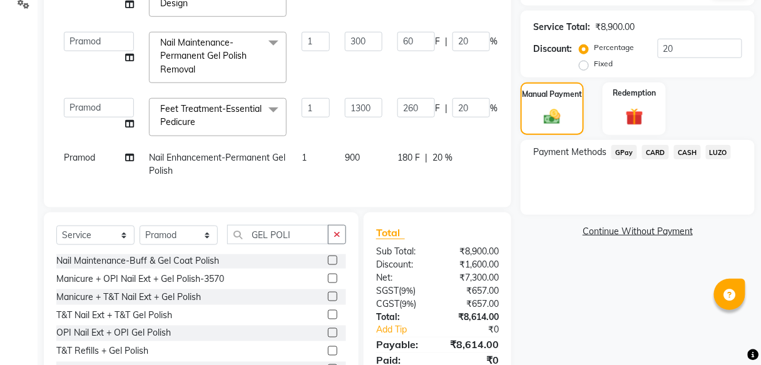
click at [654, 154] on span "CARD" at bounding box center [655, 152] width 27 height 14
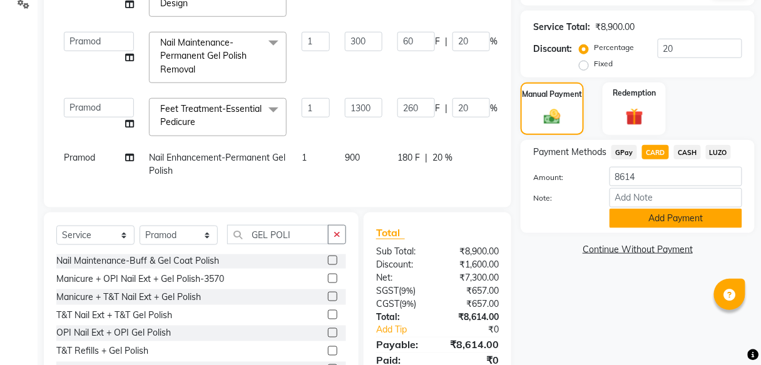
click at [664, 221] on button "Add Payment" at bounding box center [675, 218] width 133 height 19
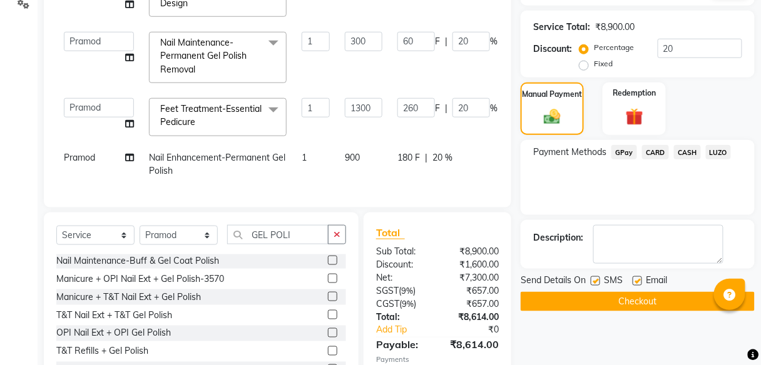
click at [621, 300] on button "Checkout" at bounding box center [637, 301] width 234 height 19
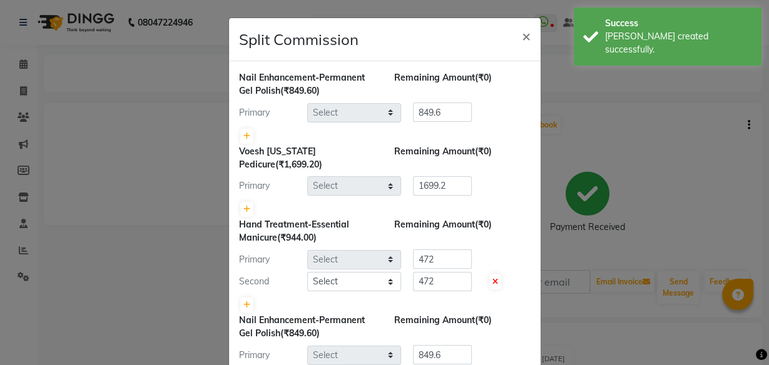
select select "70361"
select select "70623"
select select "70282"
select select "70623"
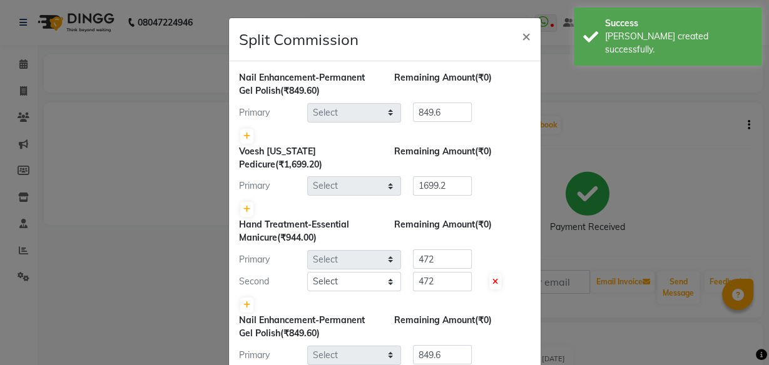
select select "70282"
select select "70361"
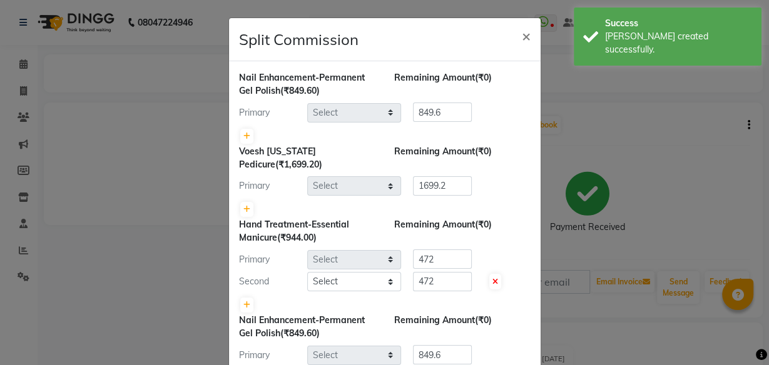
select select "70361"
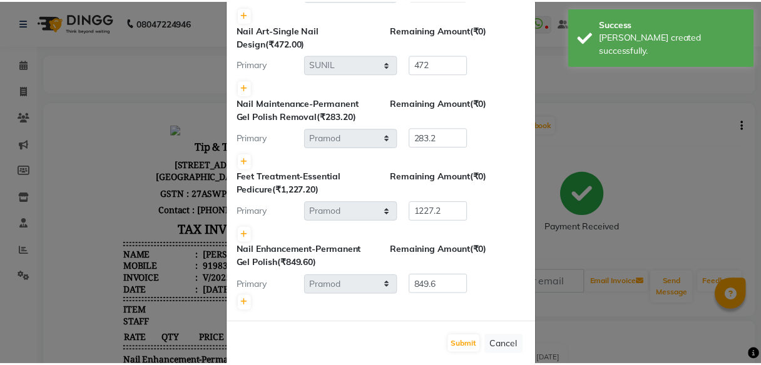
scroll to position [530, 0]
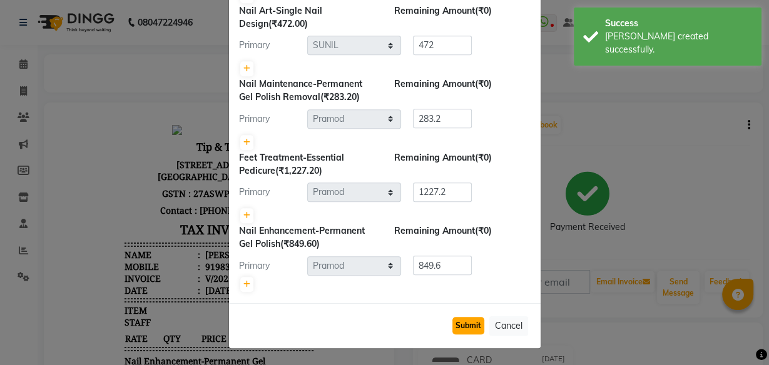
click at [471, 329] on button "Submit" at bounding box center [468, 326] width 32 height 18
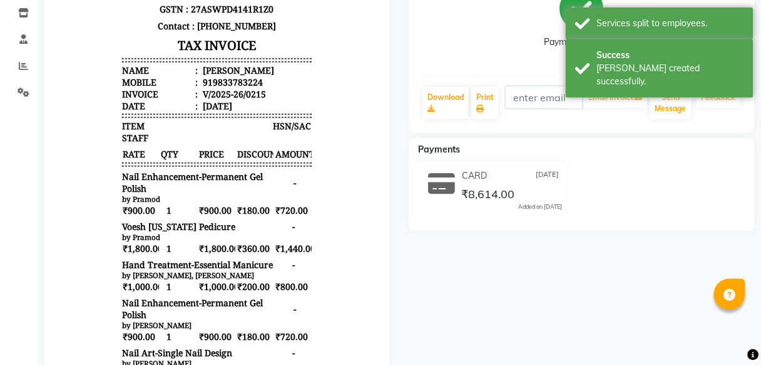
scroll to position [150, 0]
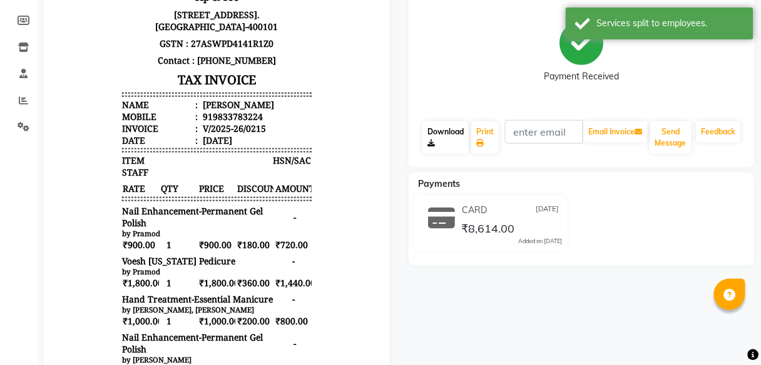
click at [439, 144] on link "Download" at bounding box center [445, 137] width 46 height 33
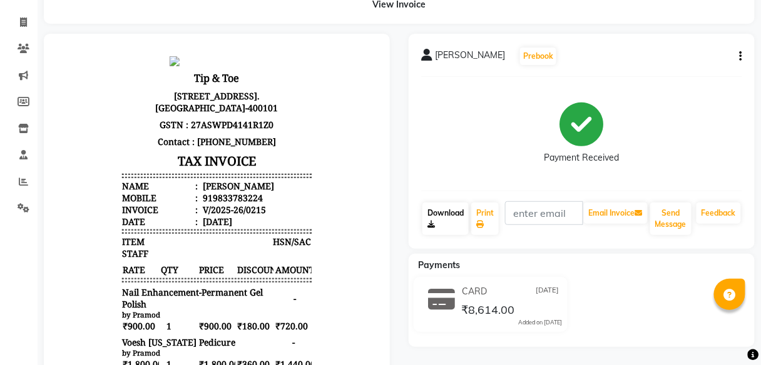
scroll to position [0, 0]
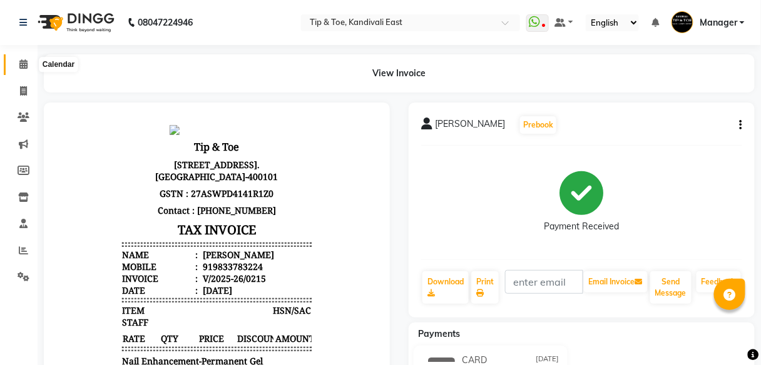
click at [18, 67] on span at bounding box center [24, 65] width 22 height 14
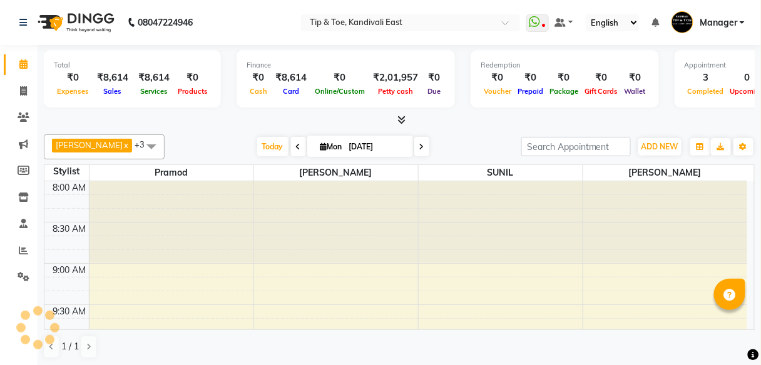
scroll to position [883, 0]
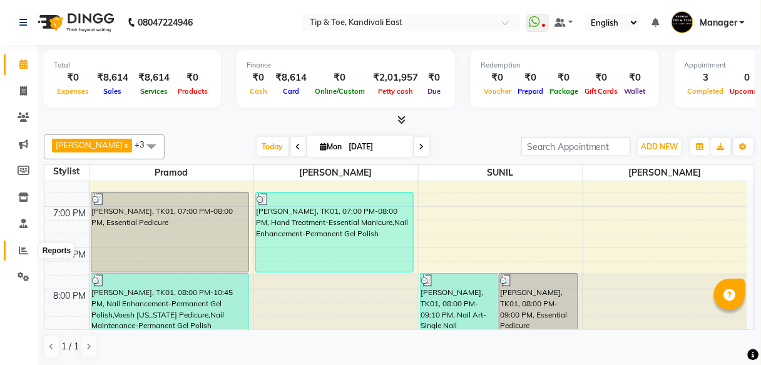
click at [23, 252] on icon at bounding box center [23, 250] width 9 height 9
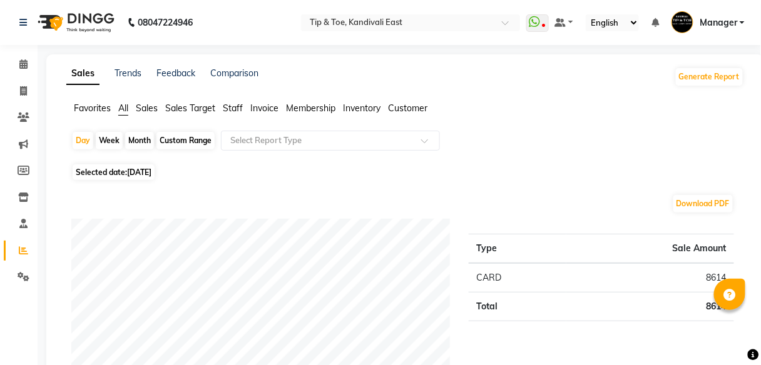
click at [235, 109] on span "Staff" at bounding box center [233, 108] width 20 height 11
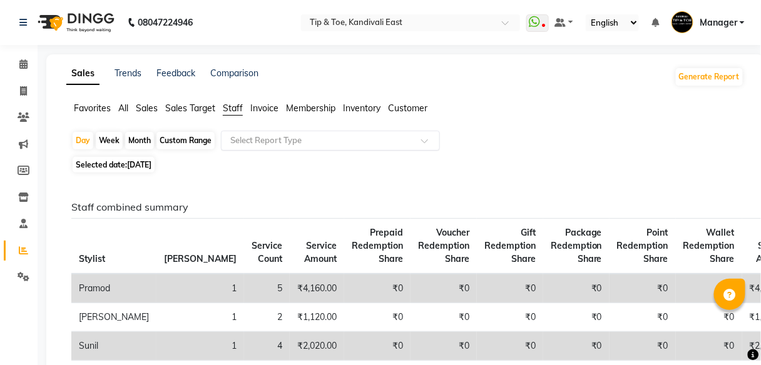
click at [272, 138] on input "text" at bounding box center [318, 140] width 180 height 13
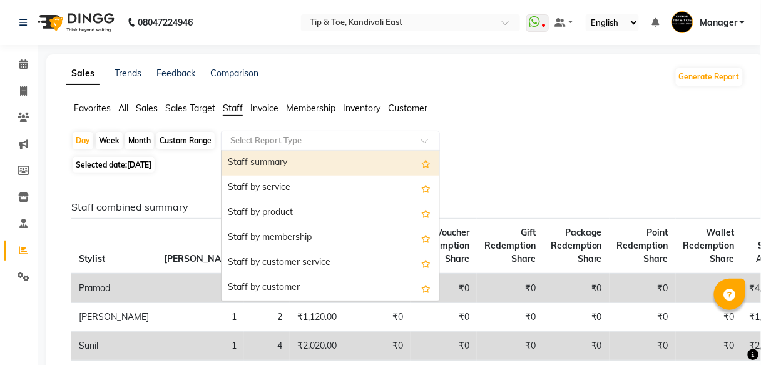
click at [296, 162] on div "Staff summary" at bounding box center [330, 163] width 218 height 25
select select "full_report"
select select "csv"
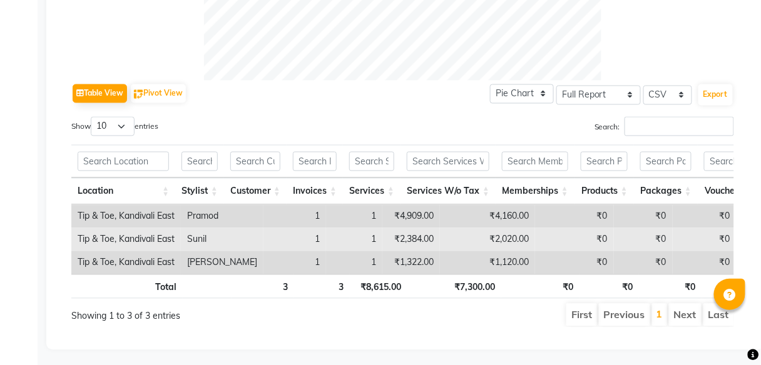
scroll to position [535, 0]
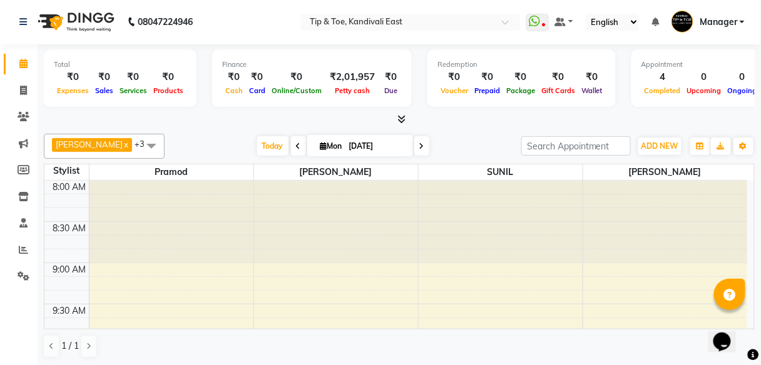
scroll to position [906, 0]
